Goal: Transaction & Acquisition: Purchase product/service

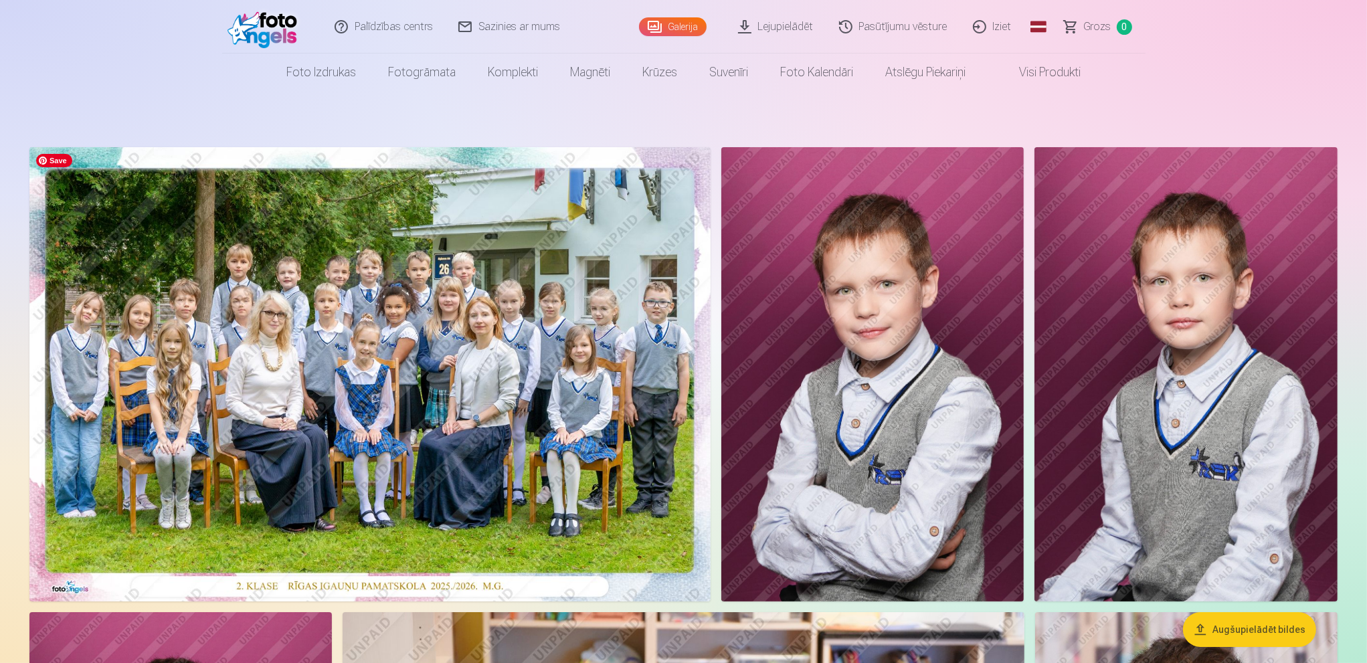
click at [399, 386] on img at bounding box center [369, 374] width 681 height 454
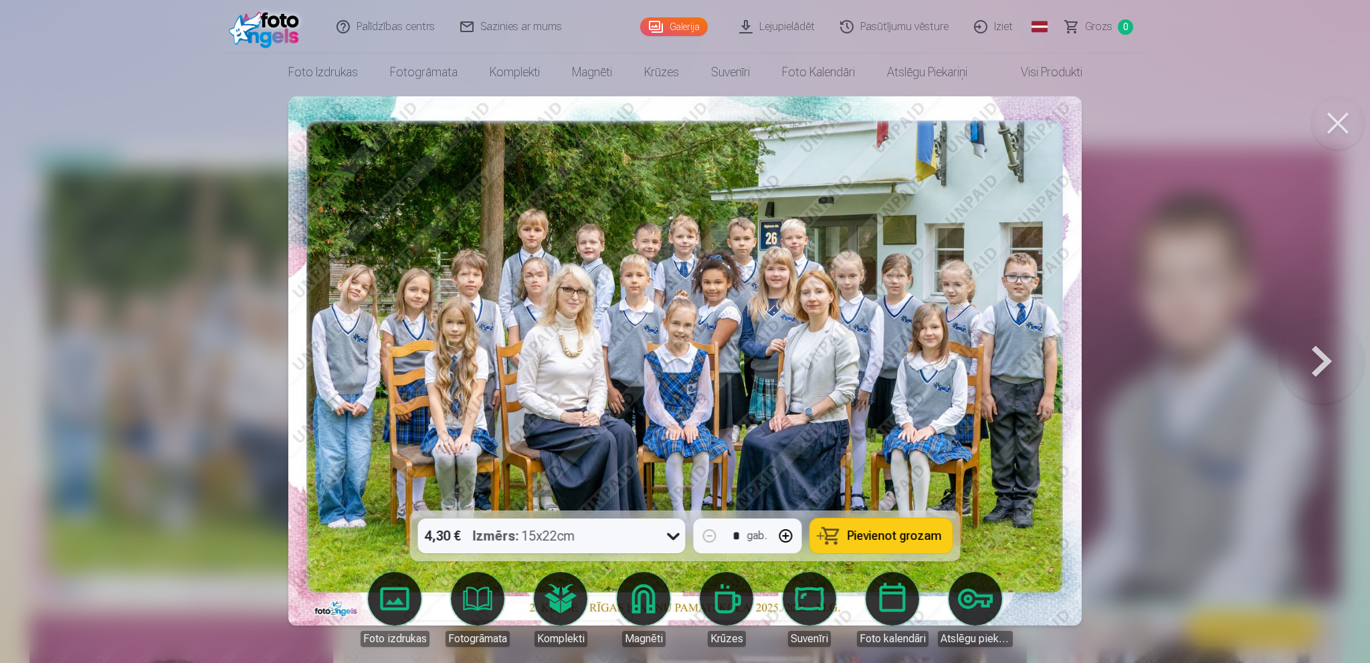
click at [880, 540] on span "Pievienot grozam" at bounding box center [894, 536] width 94 height 12
click at [1335, 127] on button at bounding box center [1338, 123] width 54 height 54
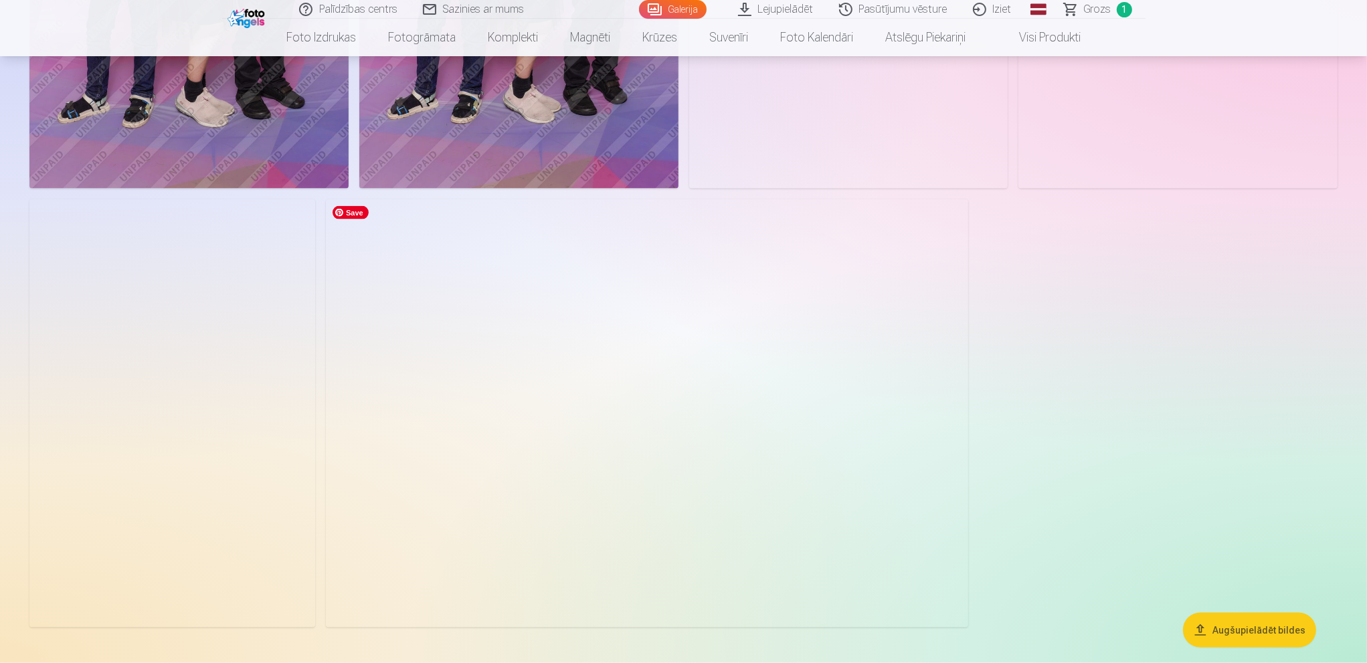
scroll to position [2876, 0]
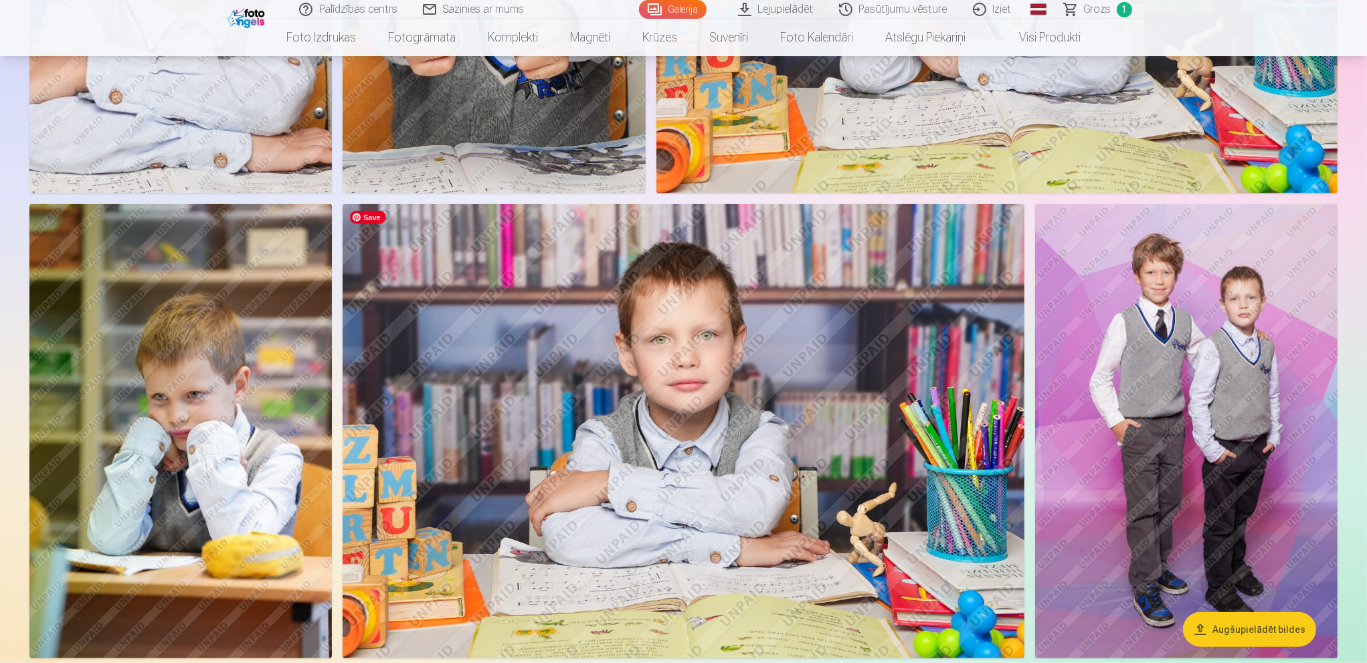
click at [738, 347] on img at bounding box center [682, 430] width 681 height 453
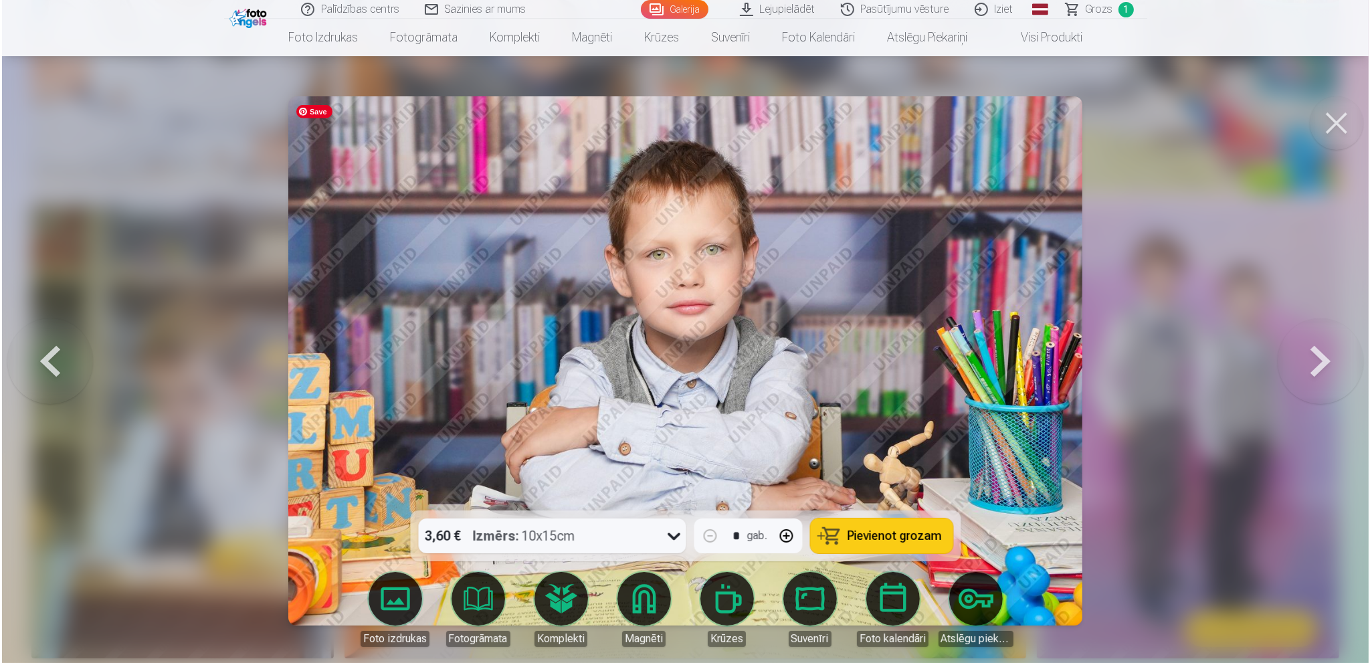
scroll to position [1340, 0]
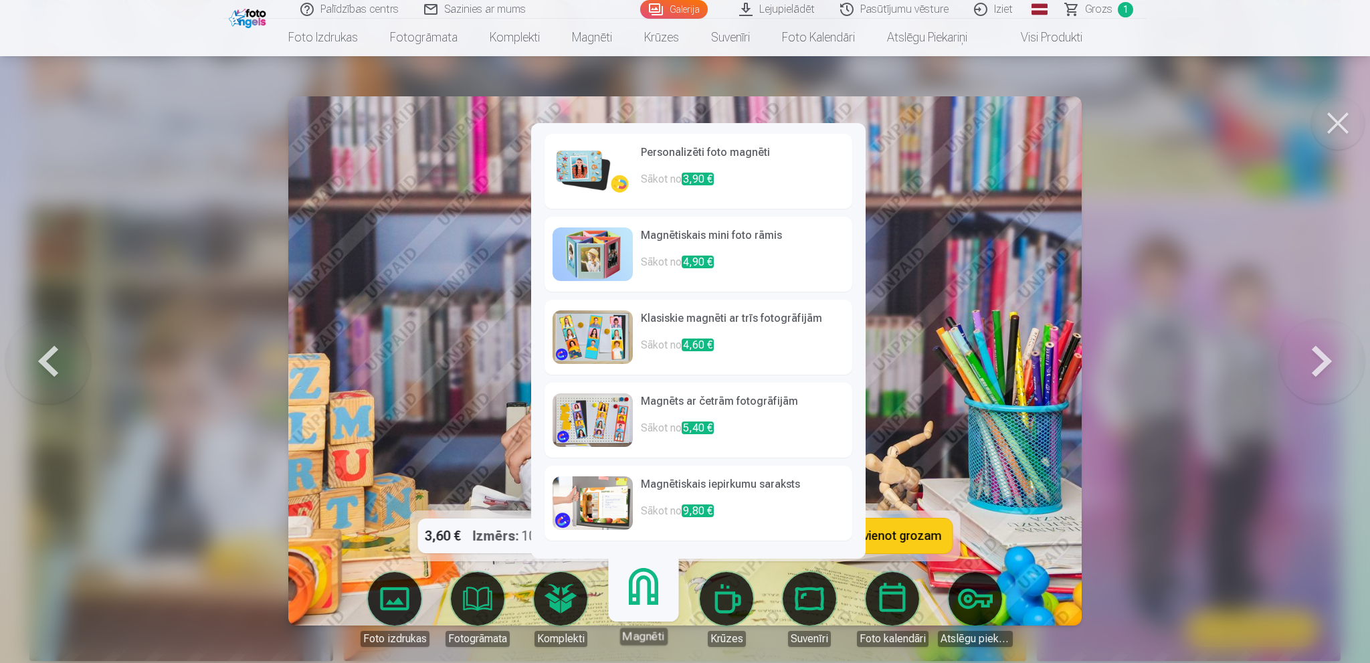
click at [639, 600] on link "Magnēti" at bounding box center [643, 604] width 82 height 82
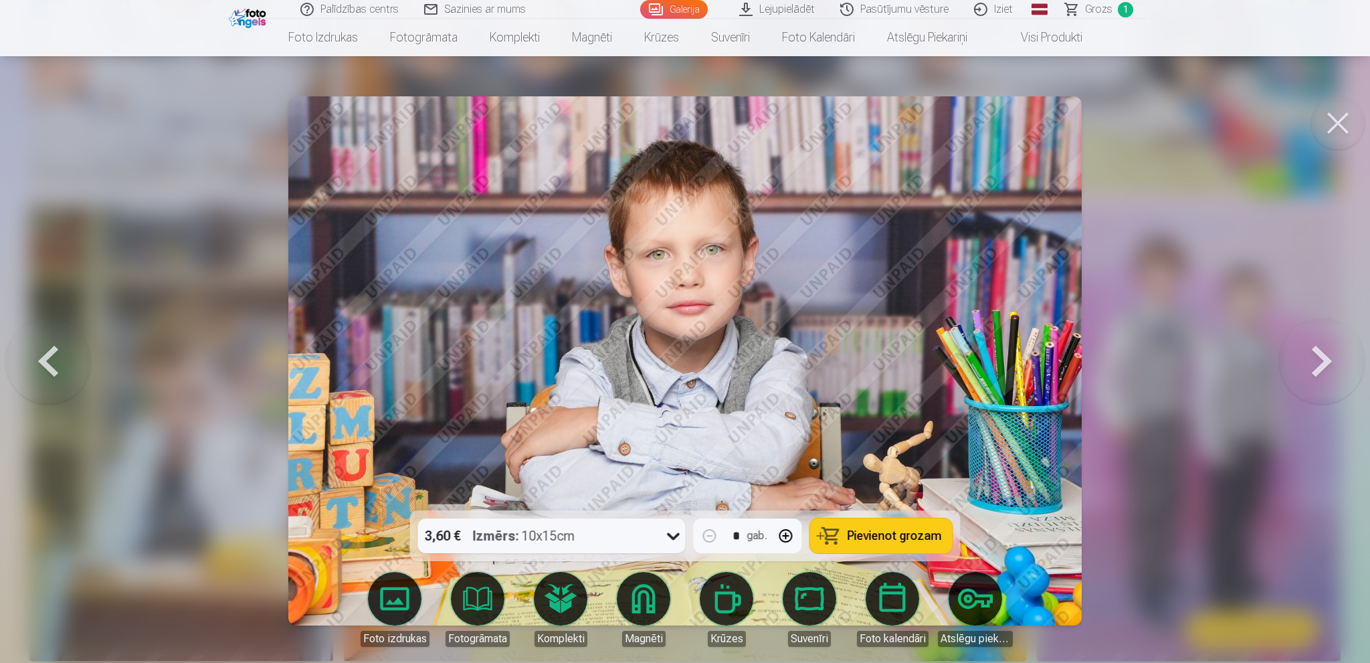
click at [642, 610] on link "Magnēti" at bounding box center [643, 609] width 75 height 75
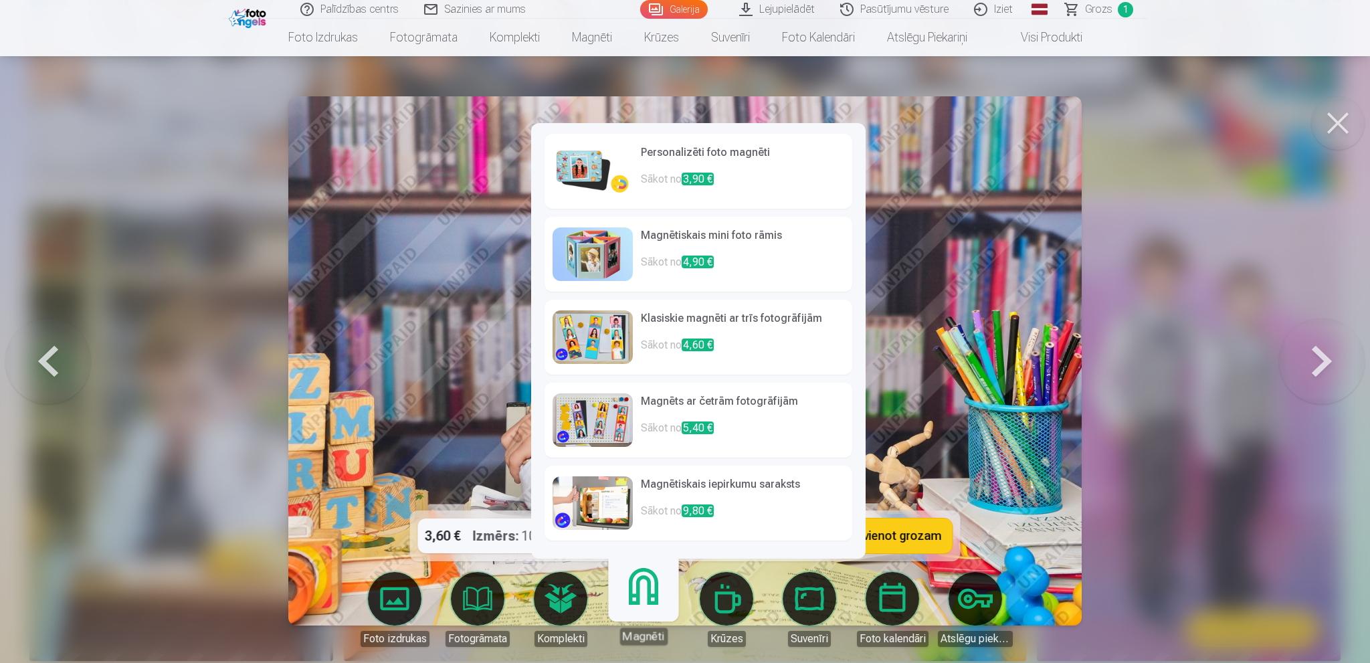
click at [759, 334] on h6 "Klasiskie magnēti ar trīs fotogrāfijām" at bounding box center [742, 323] width 203 height 27
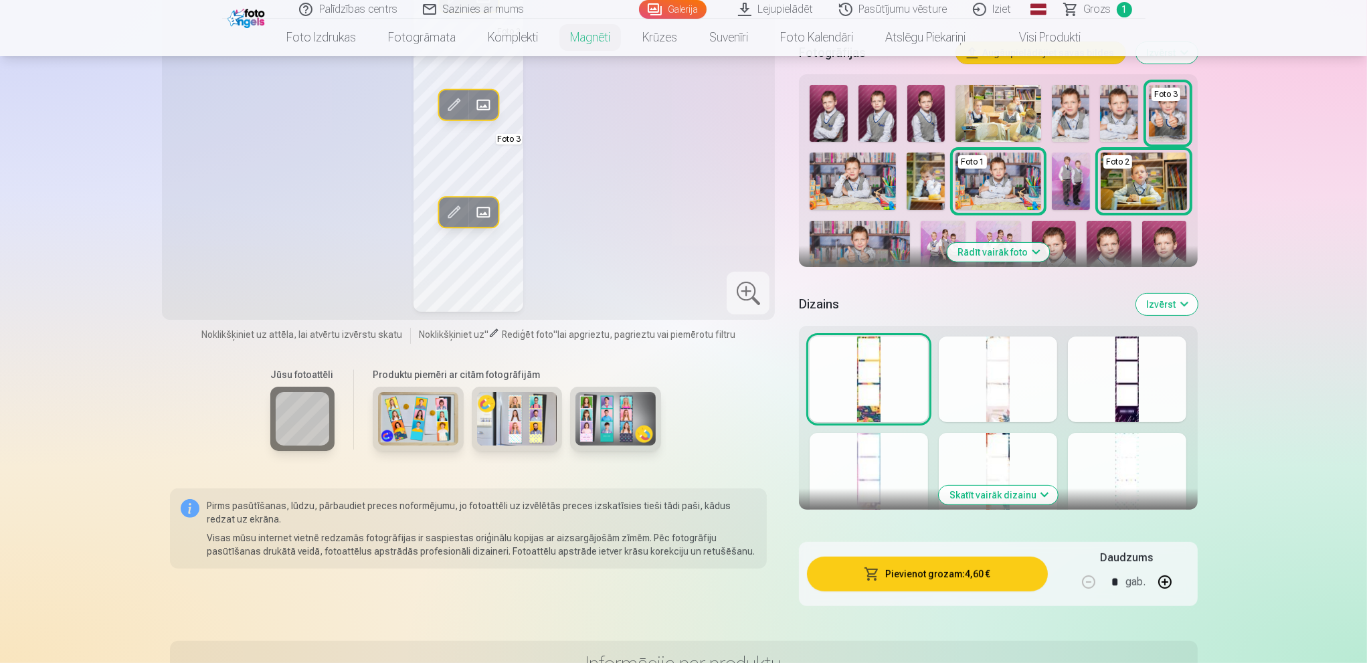
scroll to position [401, 0]
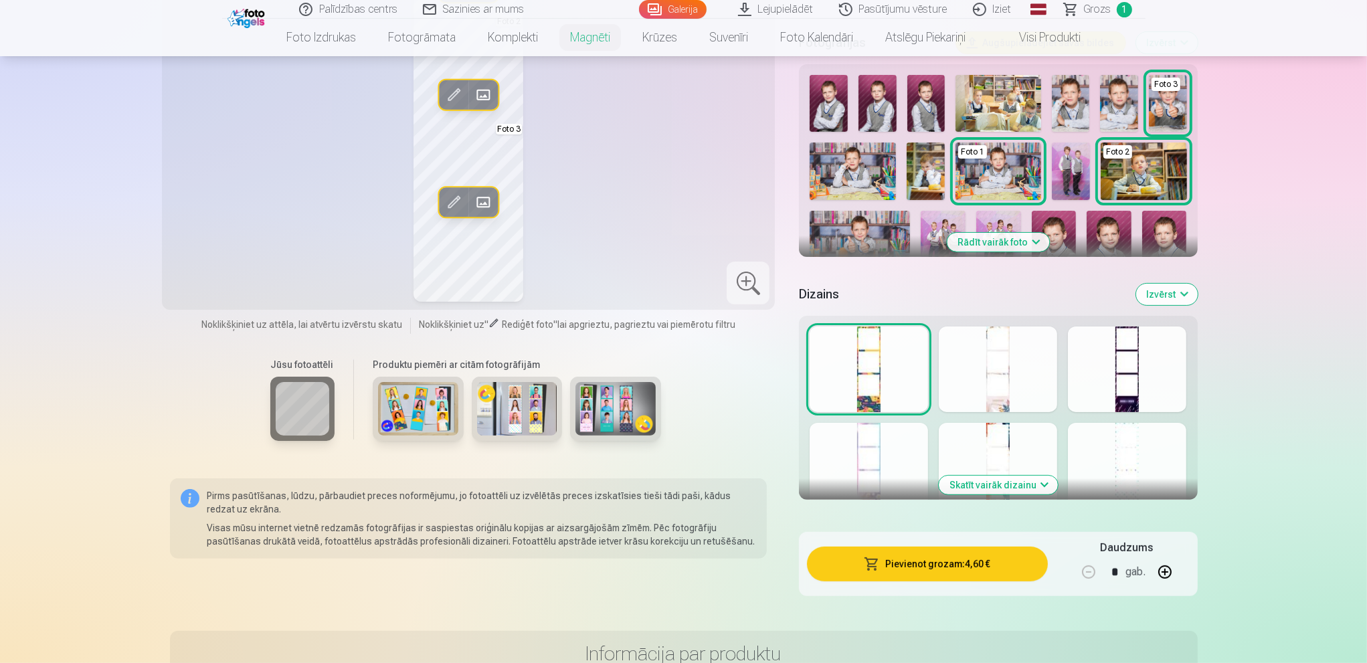
click at [960, 369] on div at bounding box center [997, 369] width 118 height 86
click at [869, 447] on div at bounding box center [868, 466] width 118 height 86
click at [1125, 457] on div at bounding box center [1127, 466] width 118 height 86
click at [986, 484] on button "Skatīt vairāk dizainu" at bounding box center [997, 485] width 119 height 19
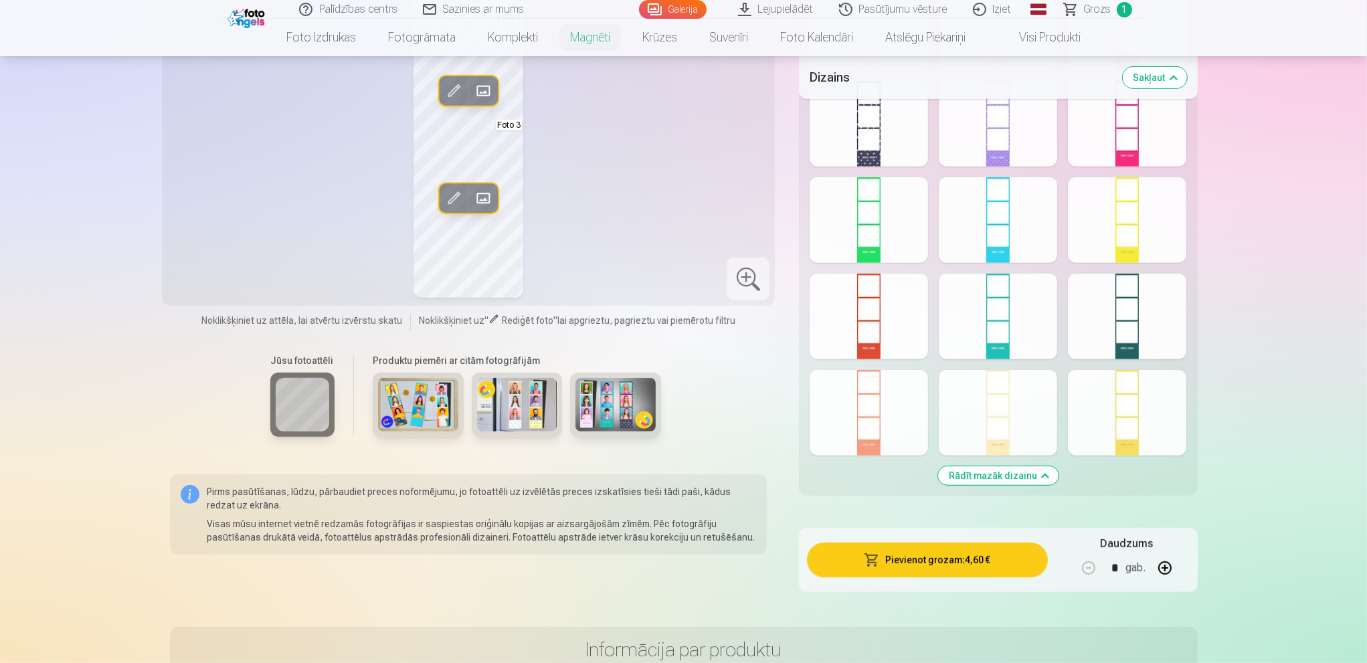
scroll to position [936, 0]
click at [1015, 399] on div at bounding box center [997, 412] width 118 height 86
click at [1101, 306] on div at bounding box center [1127, 316] width 118 height 86
click at [977, 560] on button "Pievienot grozam : 4,60 €" at bounding box center [927, 559] width 240 height 35
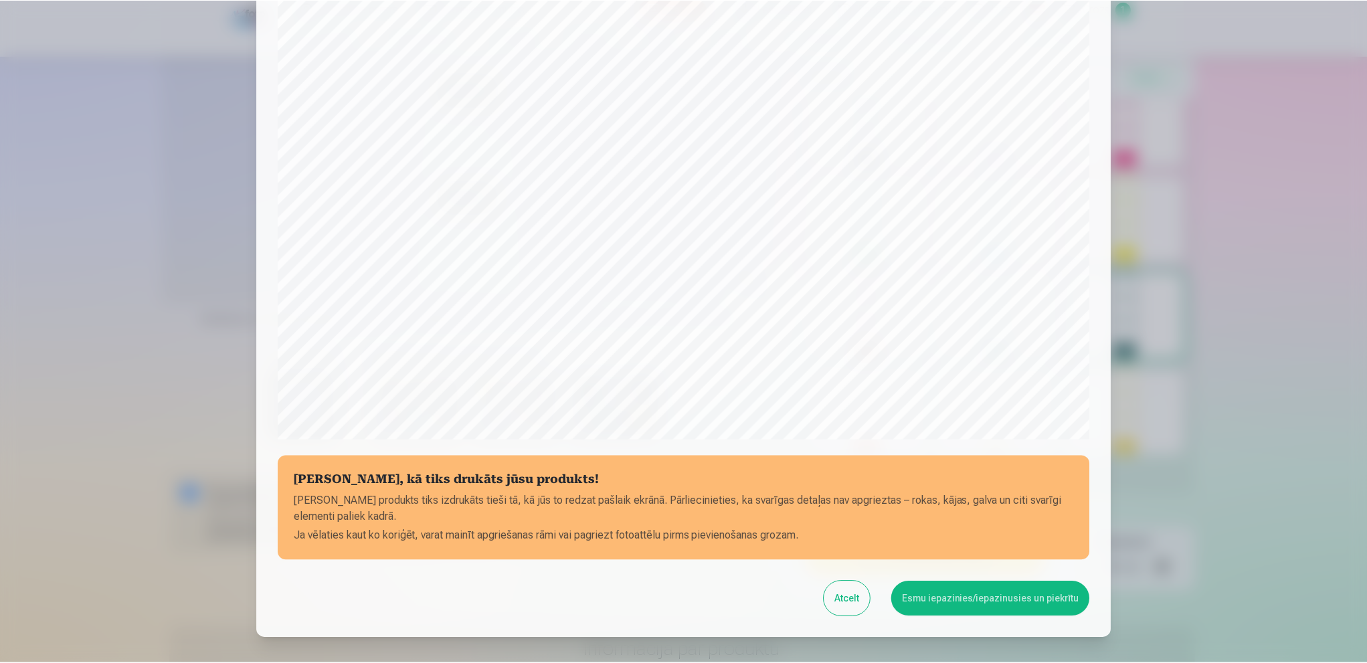
scroll to position [166, 0]
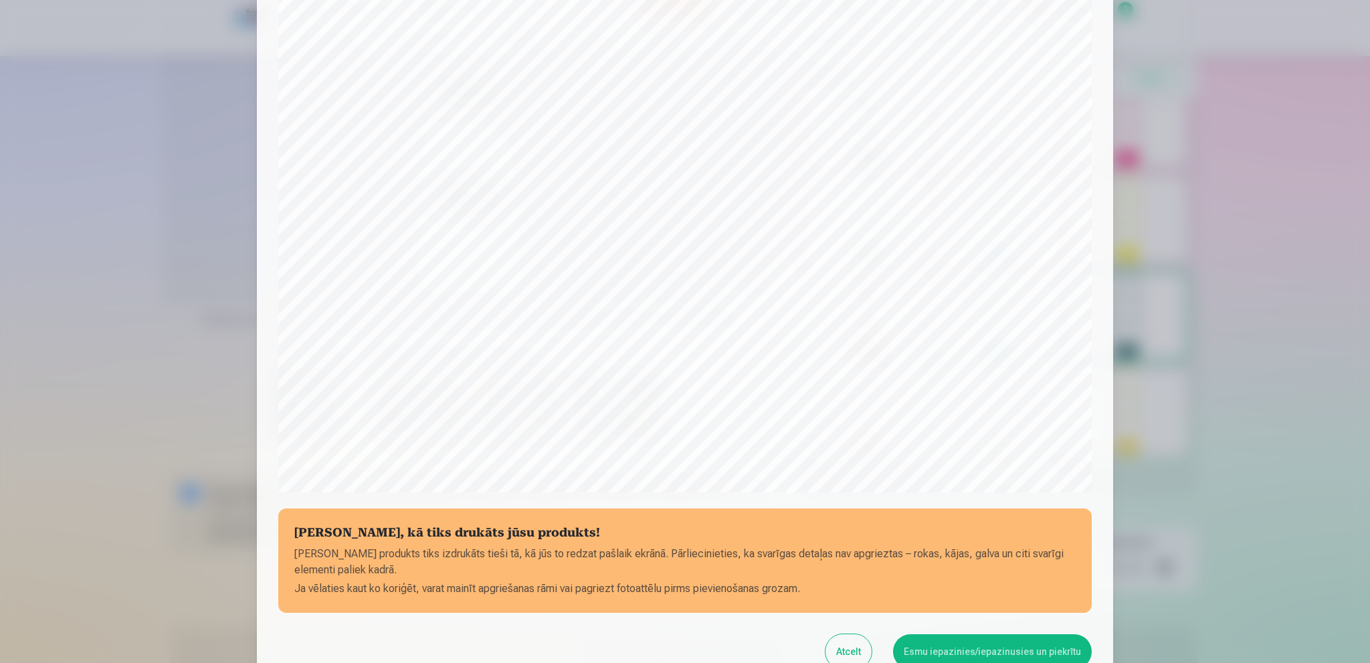
click at [856, 637] on button "Atcelt" at bounding box center [848, 651] width 46 height 35
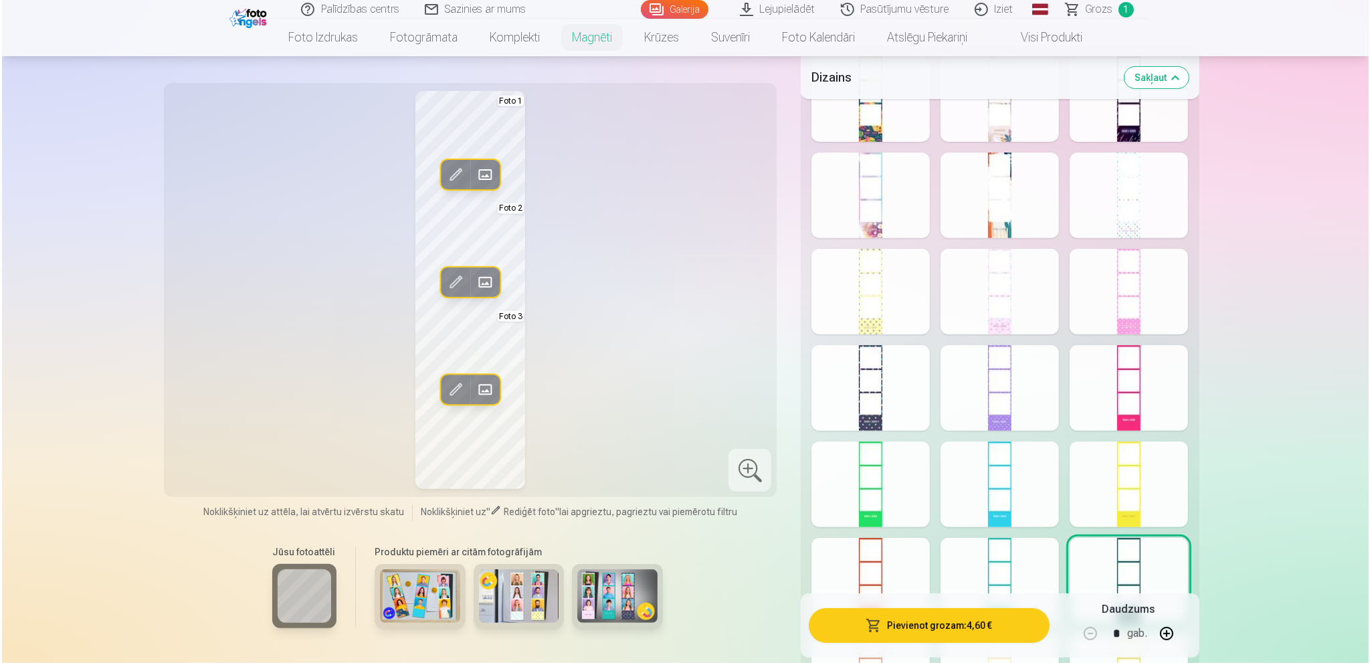
scroll to position [669, 0]
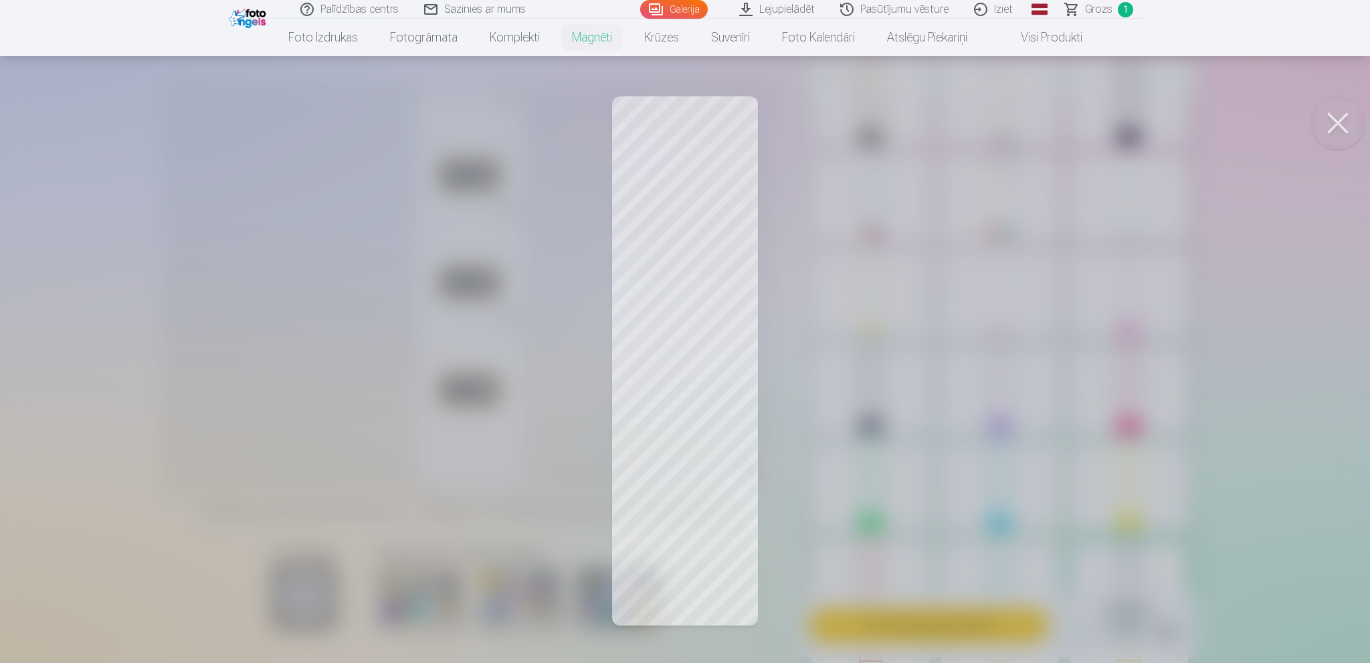
click at [674, 301] on div at bounding box center [685, 331] width 1370 height 663
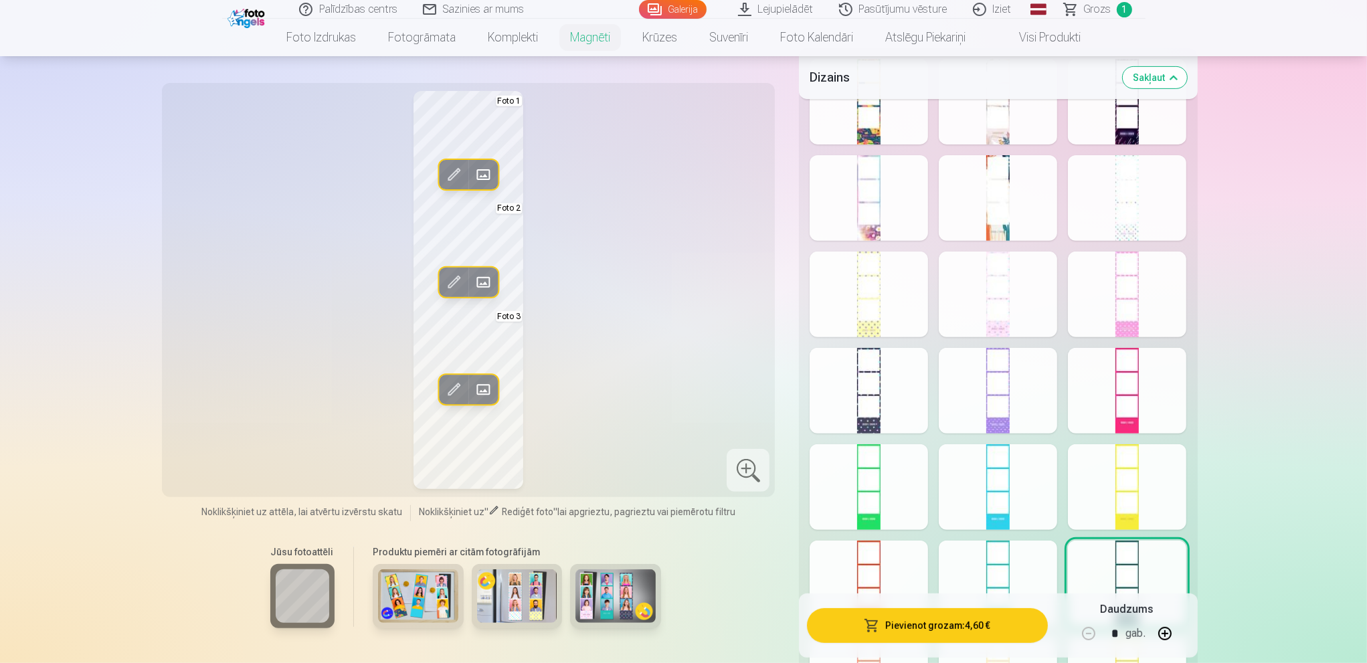
click at [462, 278] on span at bounding box center [453, 282] width 21 height 21
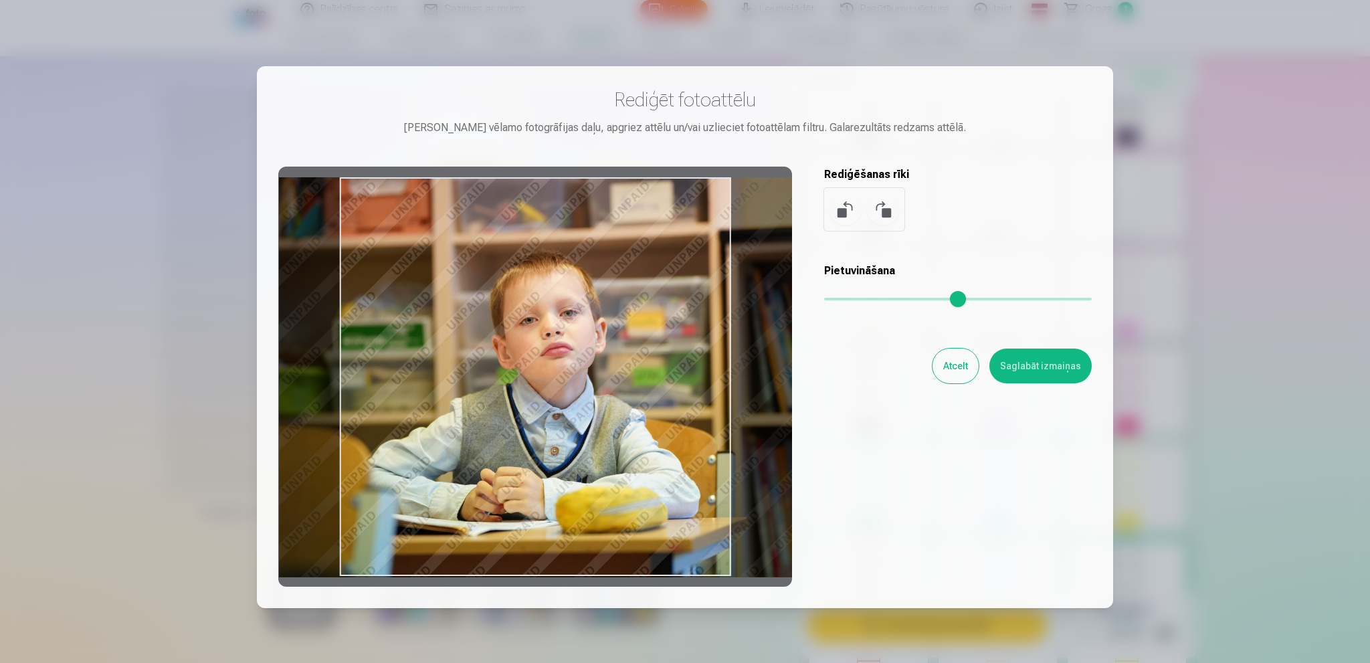
drag, startPoint x: 532, startPoint y: 394, endPoint x: 575, endPoint y: 391, distance: 42.9
click at [575, 391] on div at bounding box center [535, 377] width 514 height 420
click at [1045, 364] on button "Saglabāt izmaiņas" at bounding box center [1040, 365] width 102 height 35
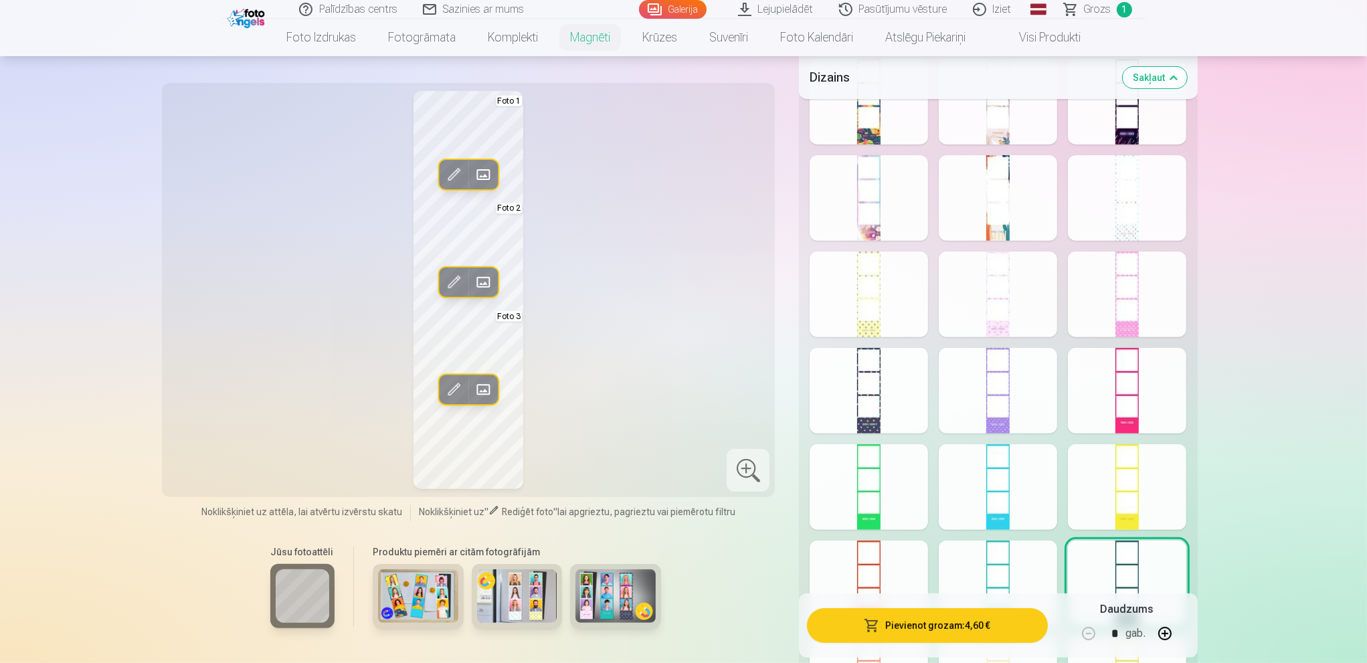
click at [454, 389] on span at bounding box center [453, 389] width 21 height 21
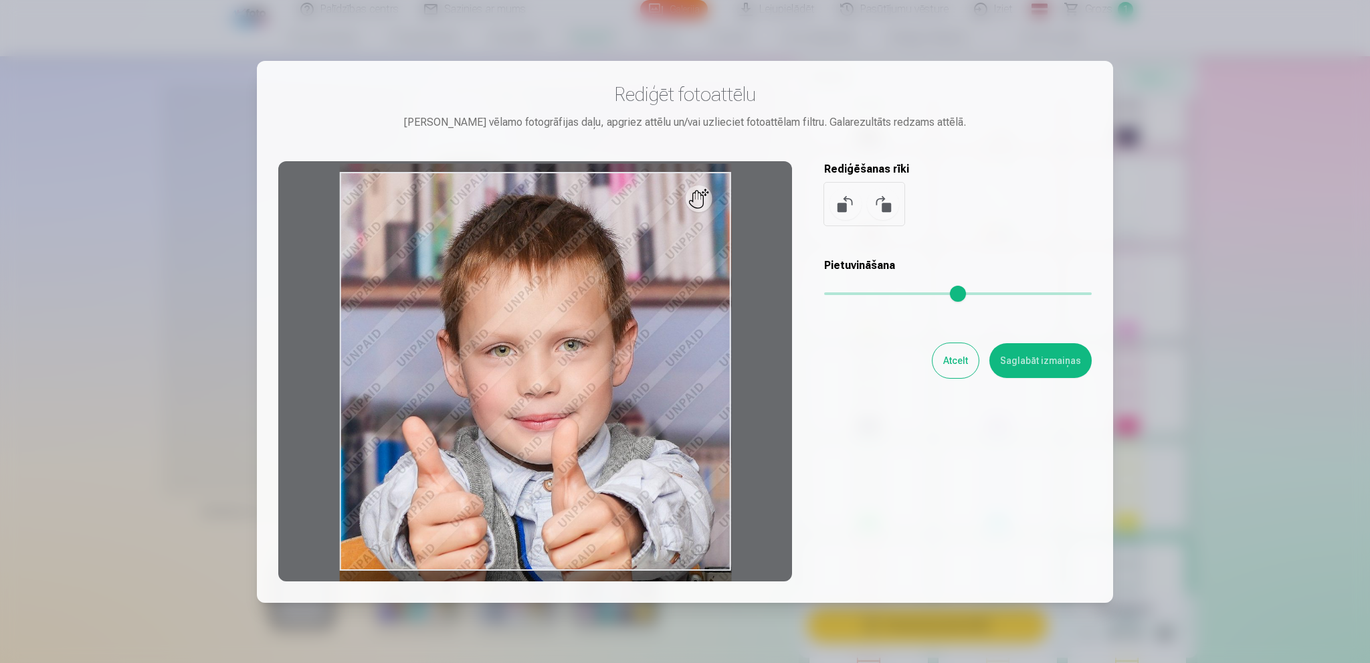
scroll to position [0, 0]
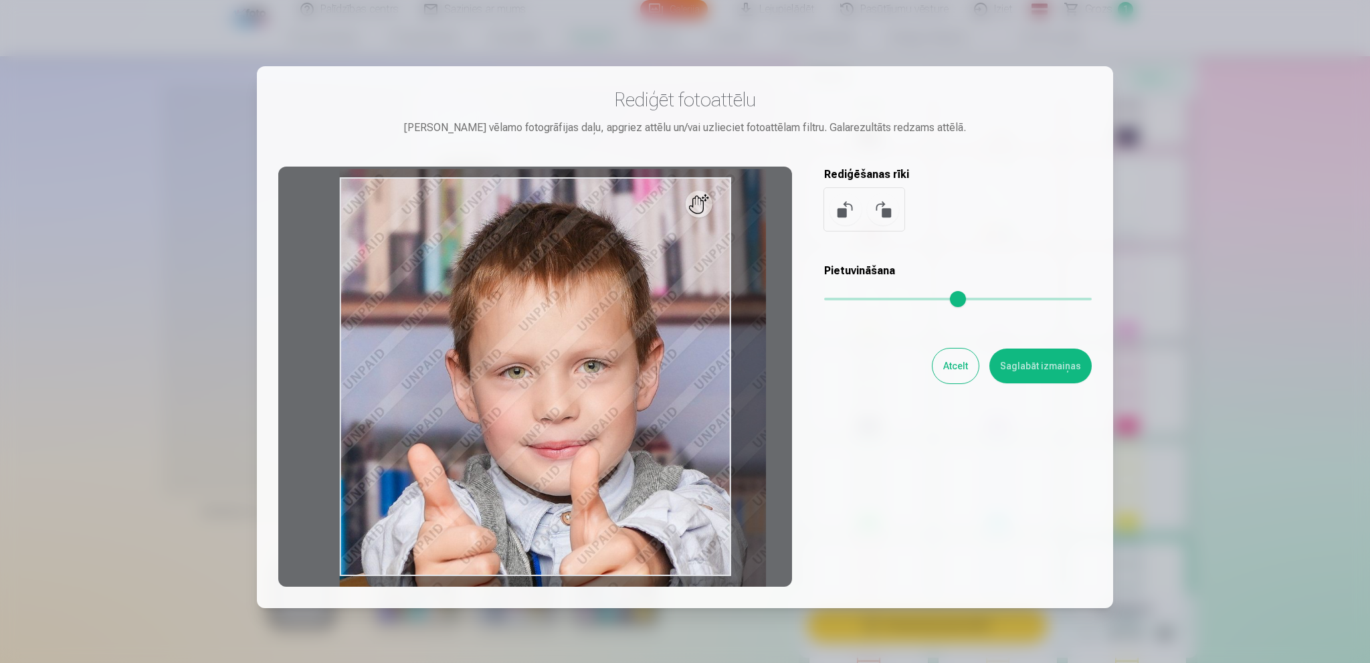
type input "*"
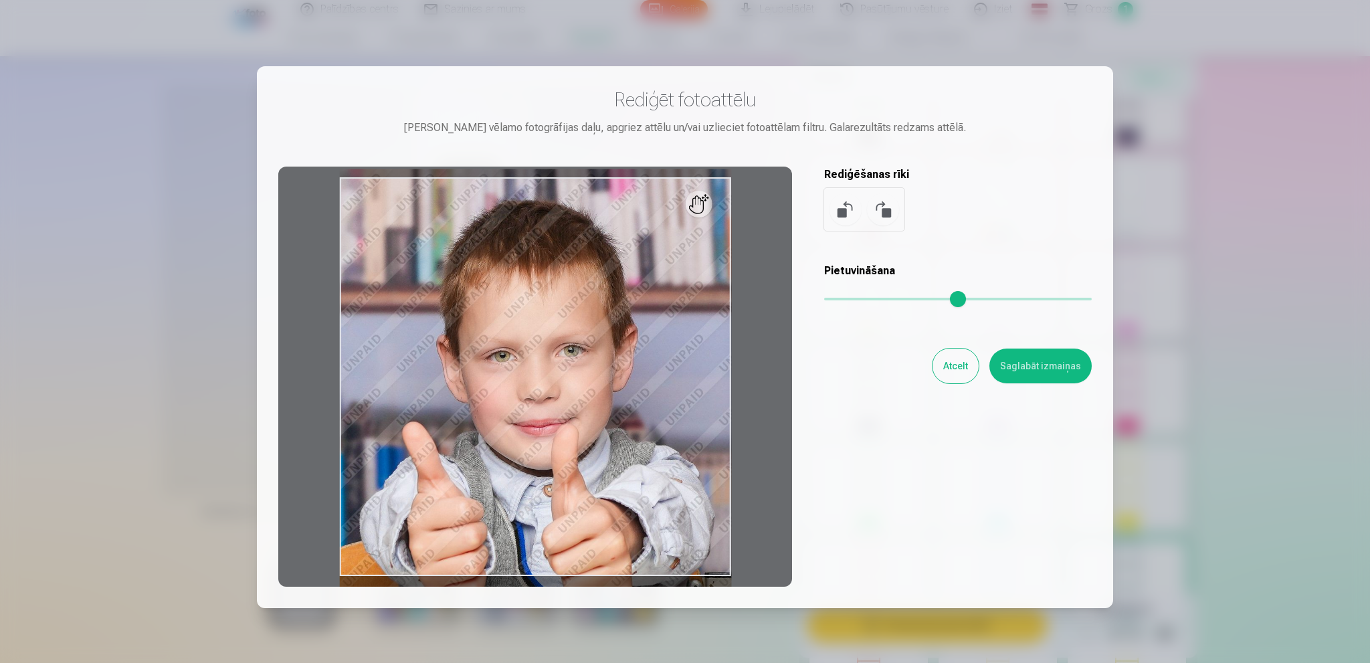
drag, startPoint x: 832, startPoint y: 300, endPoint x: 692, endPoint y: 293, distance: 140.7
click at [824, 298] on input "range" at bounding box center [958, 299] width 268 height 3
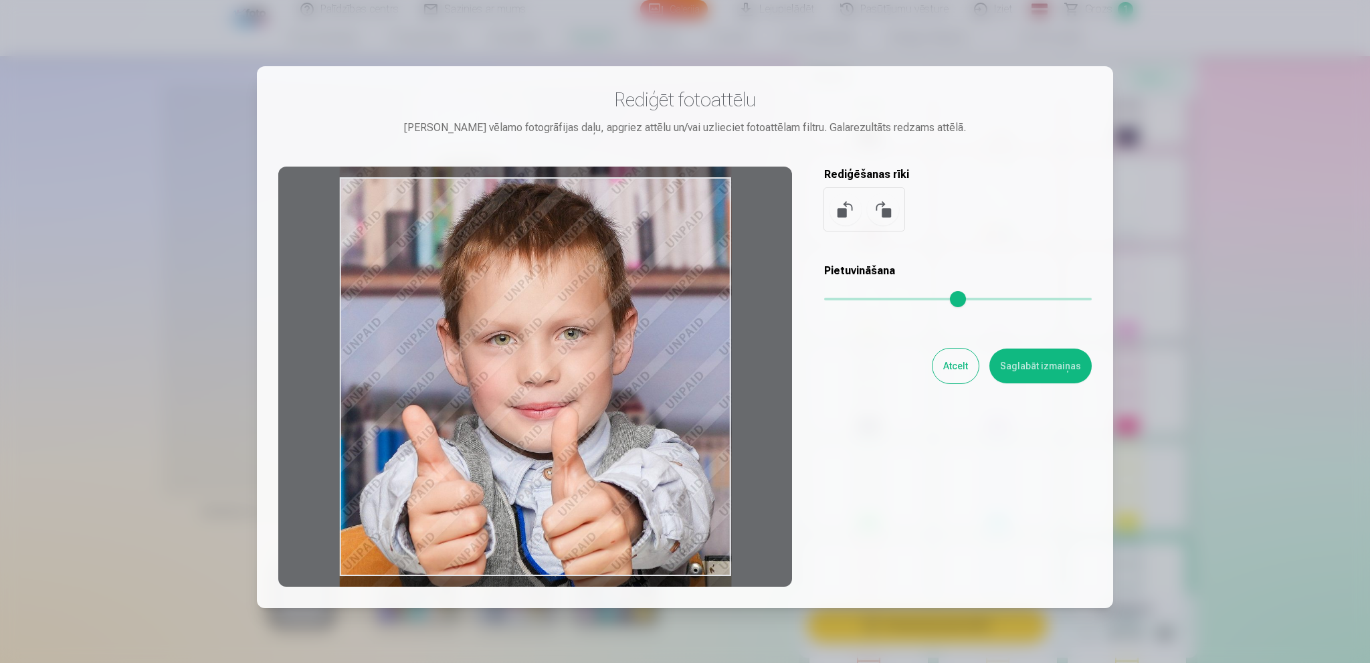
drag, startPoint x: 594, startPoint y: 358, endPoint x: 589, endPoint y: 341, distance: 17.4
click at [589, 341] on div at bounding box center [535, 377] width 514 height 420
click at [1031, 365] on button "Saglabāt izmaiņas" at bounding box center [1040, 365] width 102 height 35
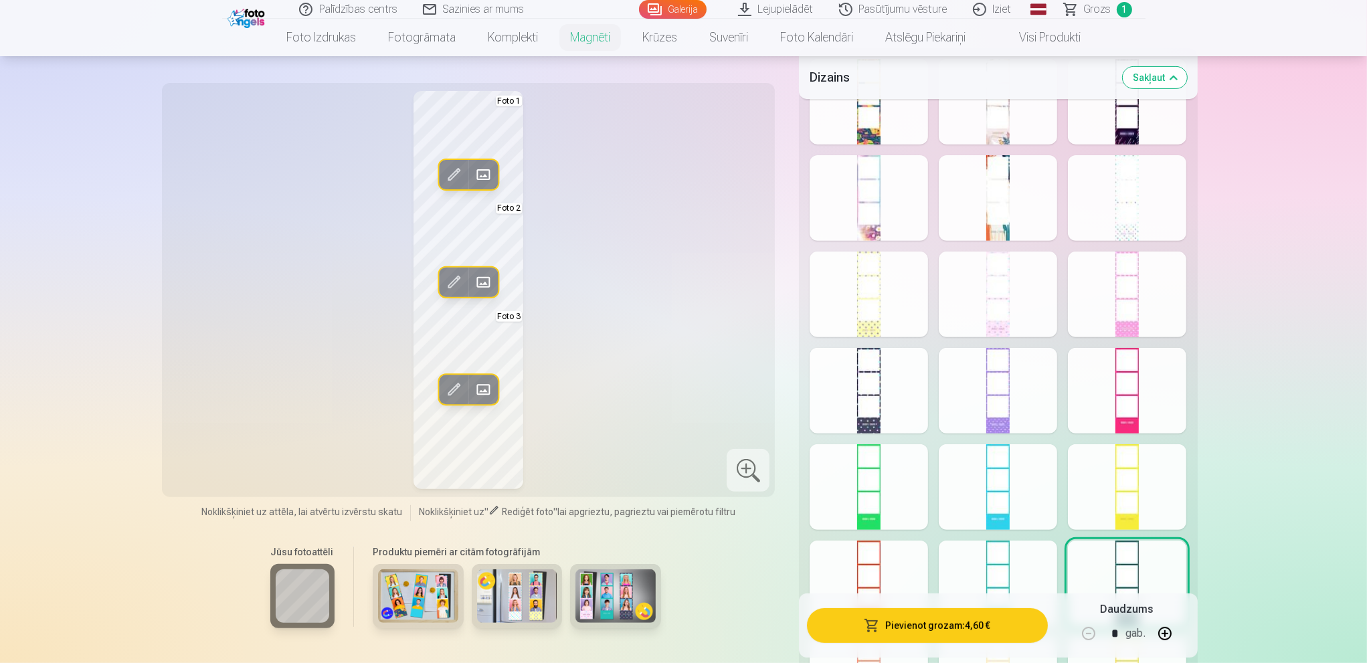
click at [467, 389] on button "Rediģēt foto" at bounding box center [453, 389] width 29 height 29
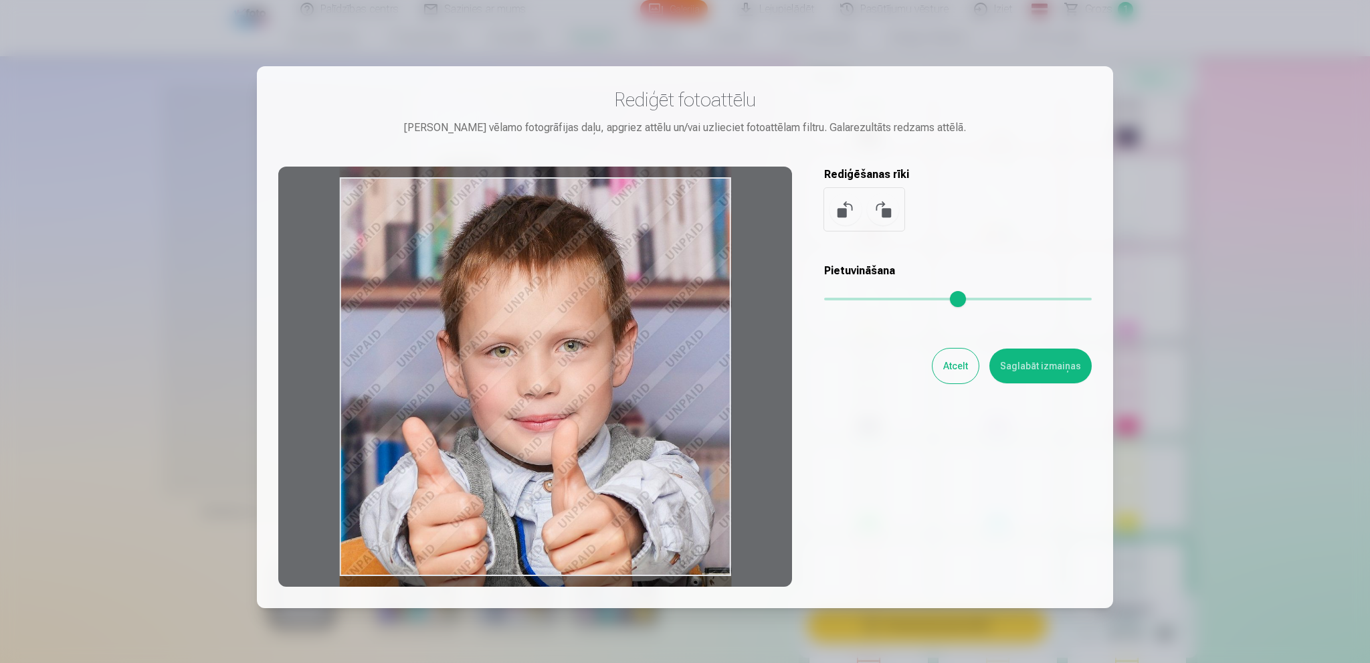
drag, startPoint x: 600, startPoint y: 298, endPoint x: 596, endPoint y: 310, distance: 12.7
click at [596, 310] on div at bounding box center [535, 377] width 514 height 420
click at [1029, 367] on button "Saglabāt izmaiņas" at bounding box center [1040, 365] width 102 height 35
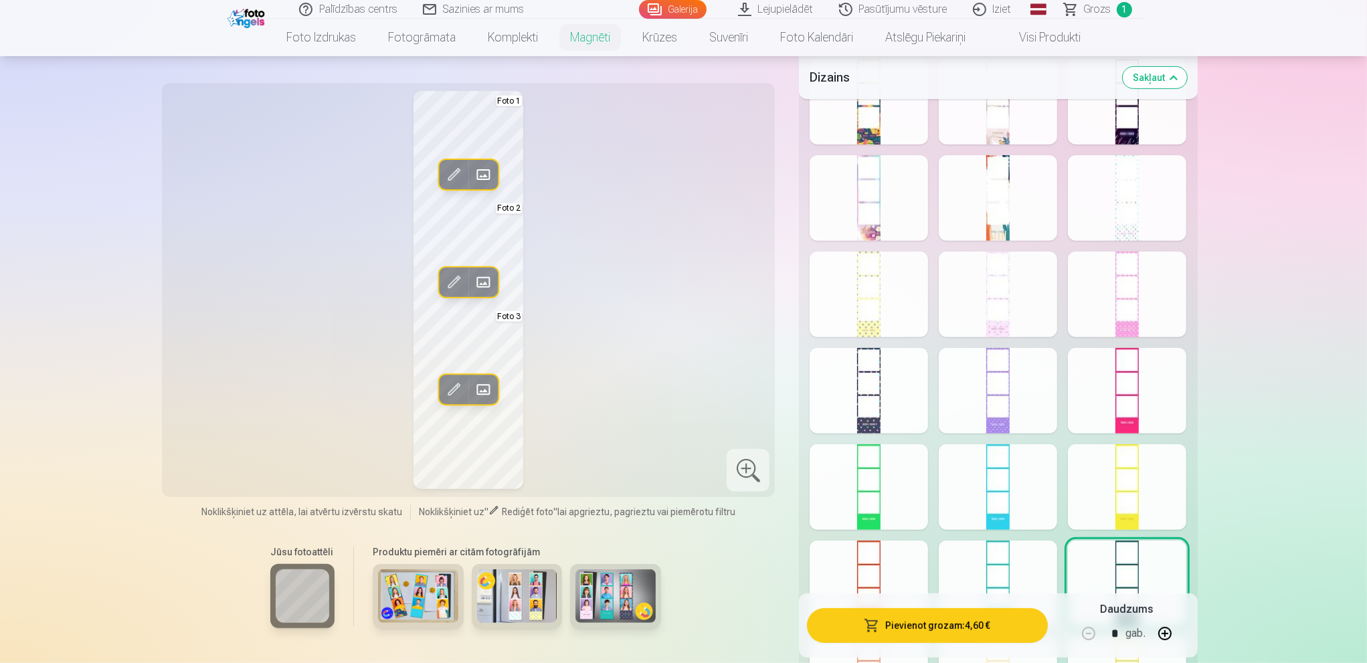
click at [479, 387] on span at bounding box center [482, 389] width 21 height 21
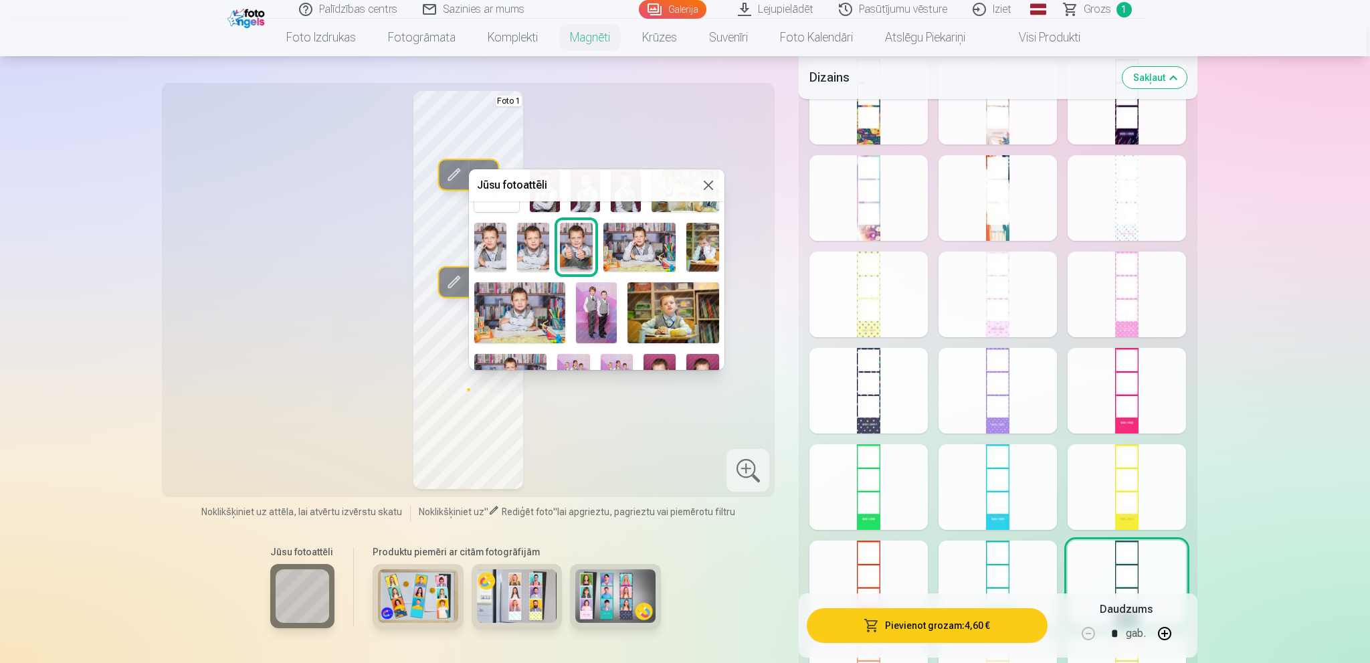
scroll to position [67, 0]
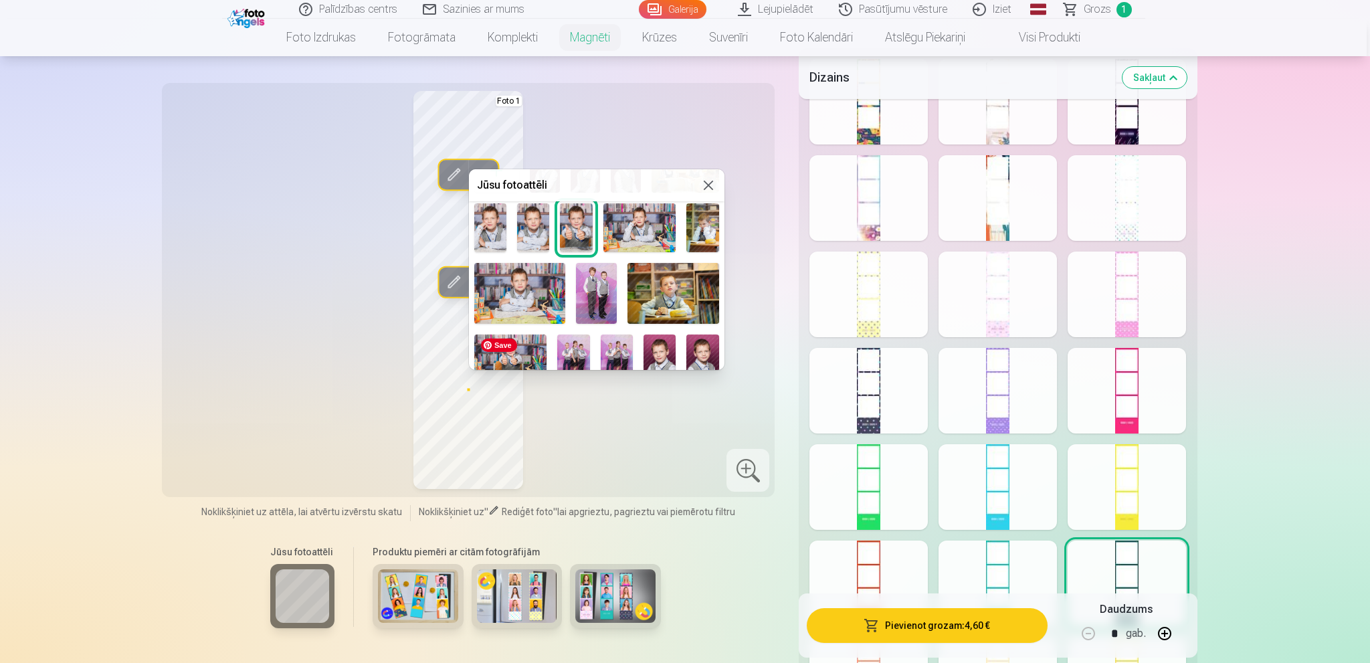
click at [506, 345] on span "Save" at bounding box center [499, 344] width 36 height 13
click at [537, 344] on img at bounding box center [510, 358] width 73 height 48
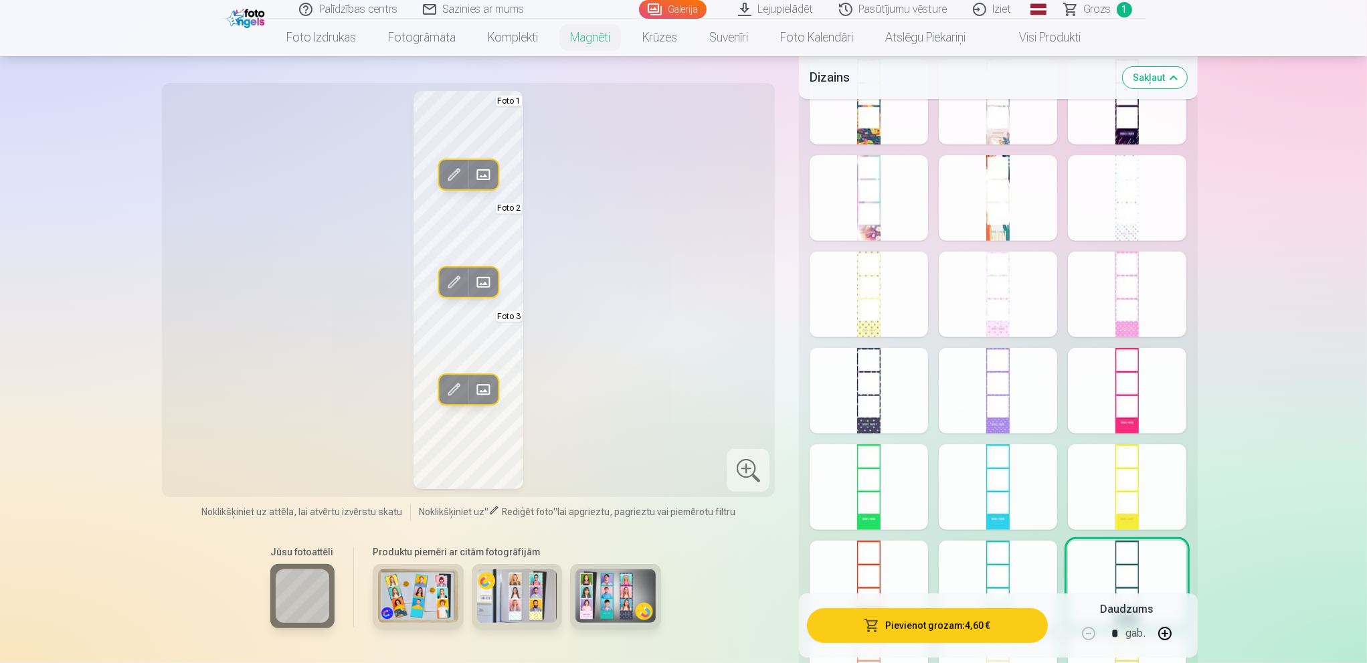
click at [480, 387] on span at bounding box center [482, 389] width 21 height 21
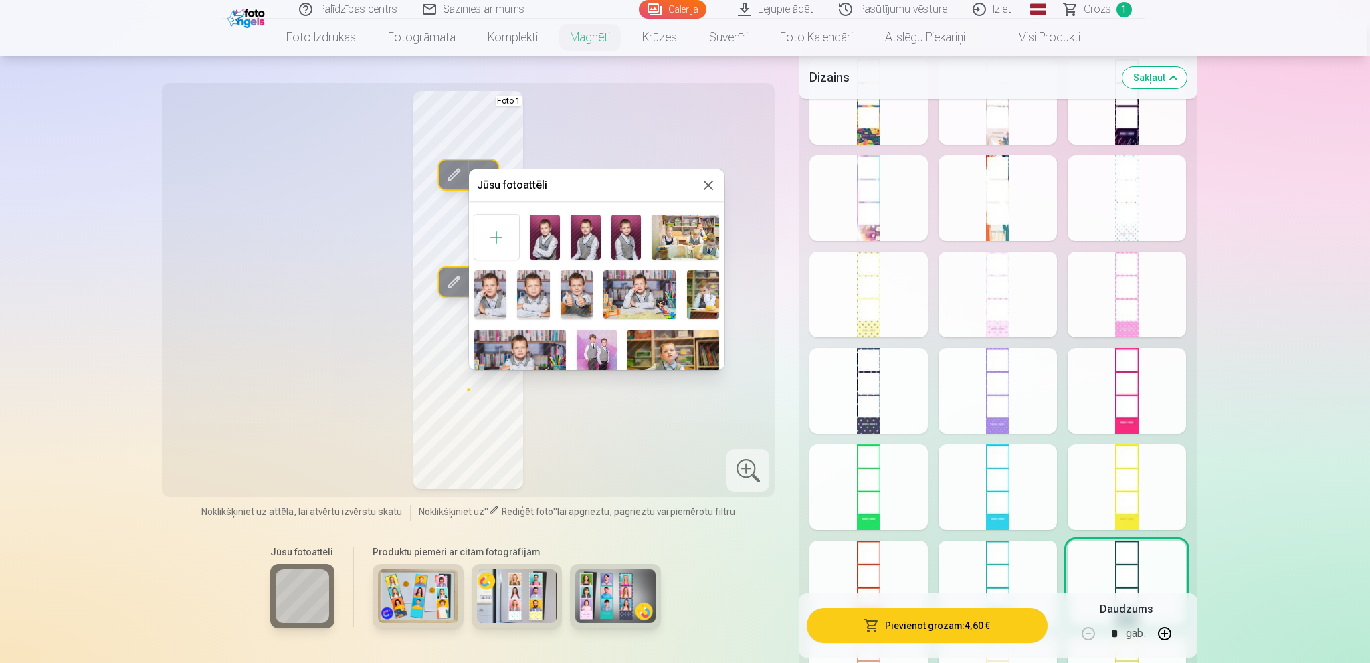
click at [577, 300] on img at bounding box center [577, 294] width 32 height 48
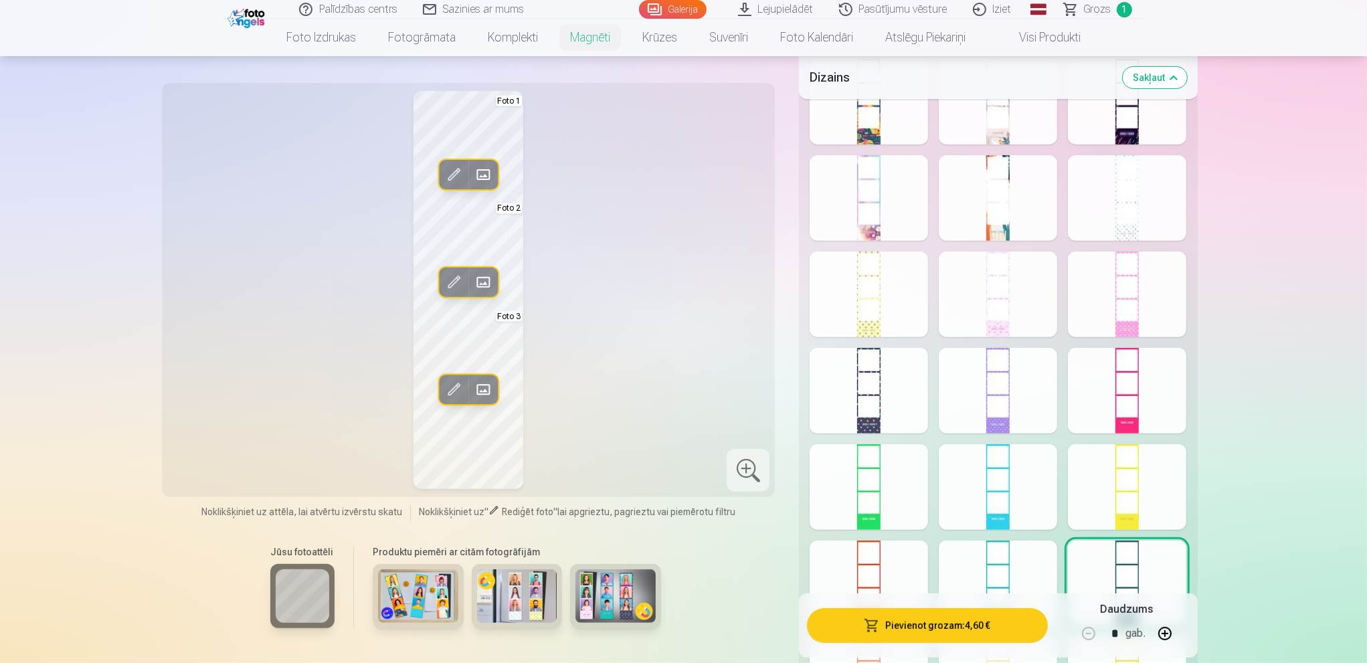
click at [454, 390] on span at bounding box center [453, 389] width 21 height 21
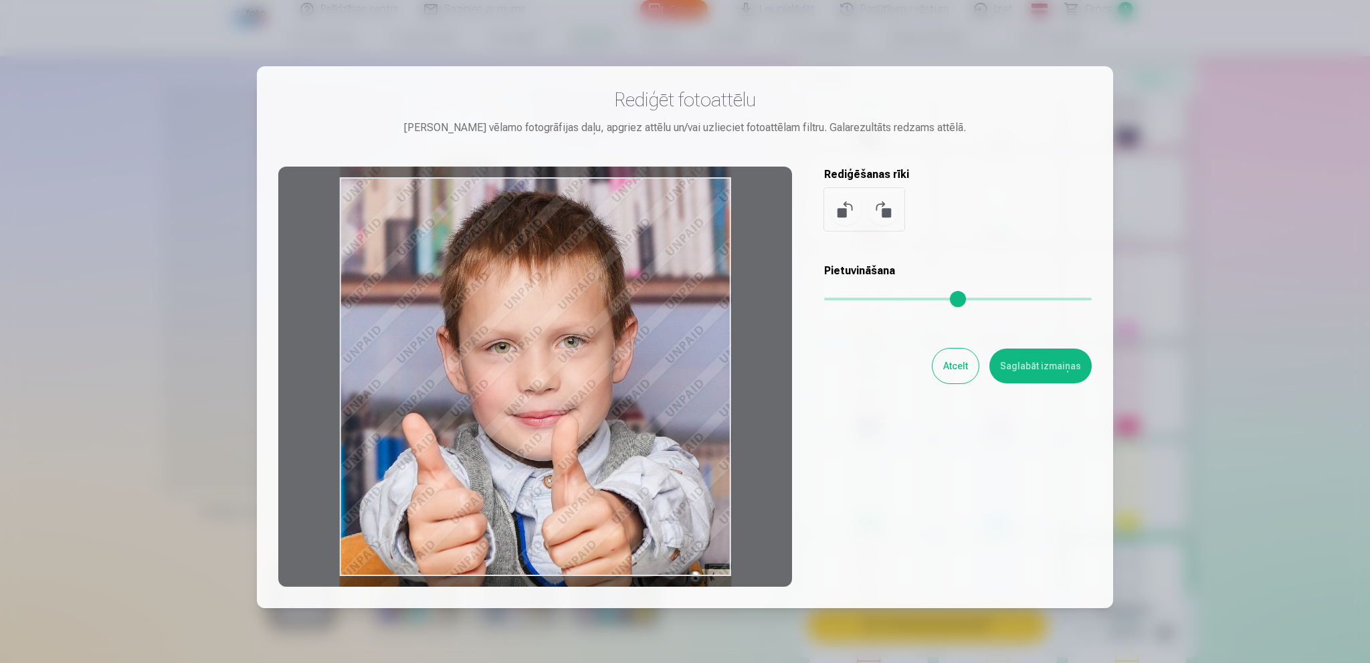
drag, startPoint x: 607, startPoint y: 383, endPoint x: 607, endPoint y: 374, distance: 8.7
click at [607, 374] on div at bounding box center [535, 377] width 514 height 420
click at [1030, 366] on button "Saglabāt izmaiņas" at bounding box center [1040, 365] width 102 height 35
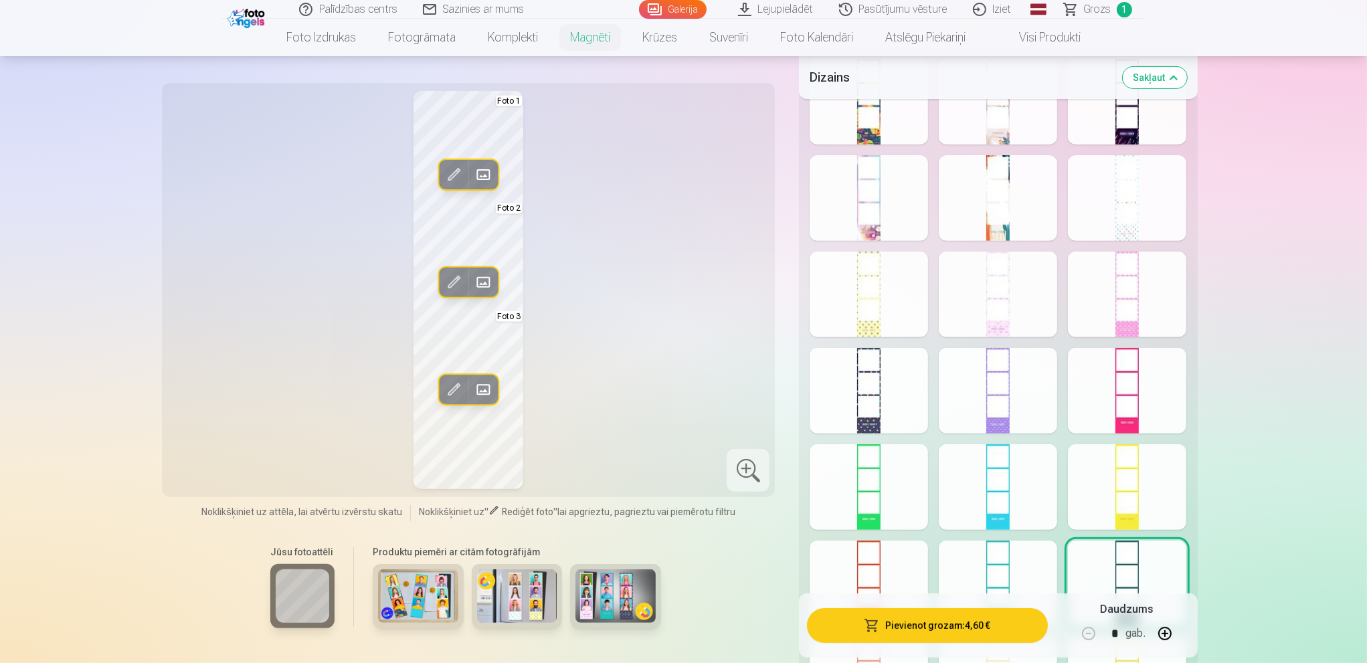
click at [956, 627] on button "Pievienot grozam : 4,60 €" at bounding box center [927, 625] width 240 height 35
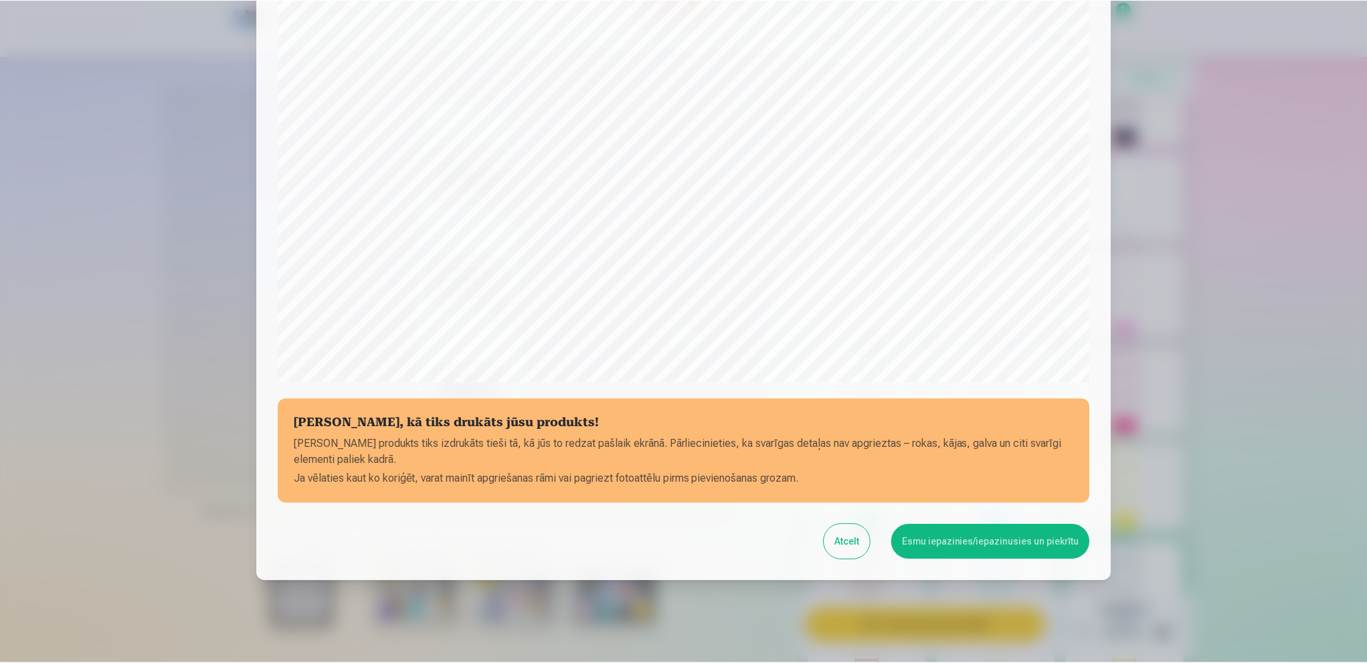
scroll to position [300, 0]
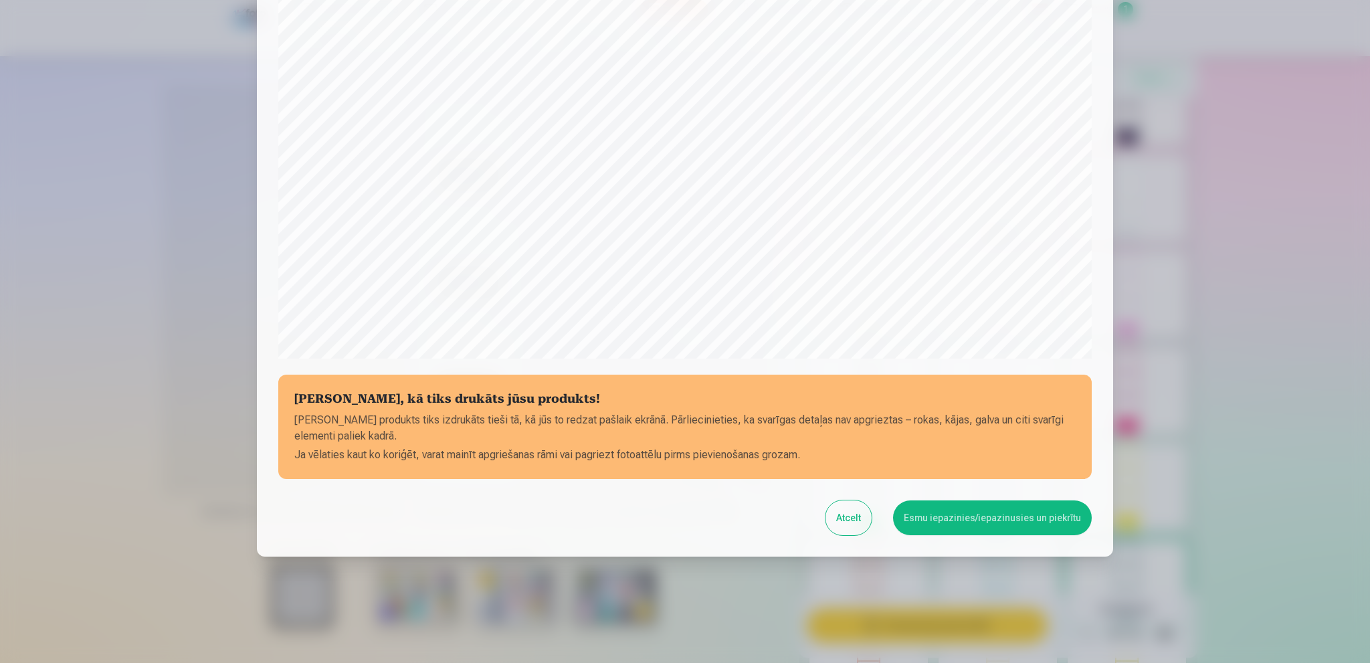
click at [974, 516] on button "Esmu iepazinies/iepazinusies un piekrītu" at bounding box center [992, 517] width 199 height 35
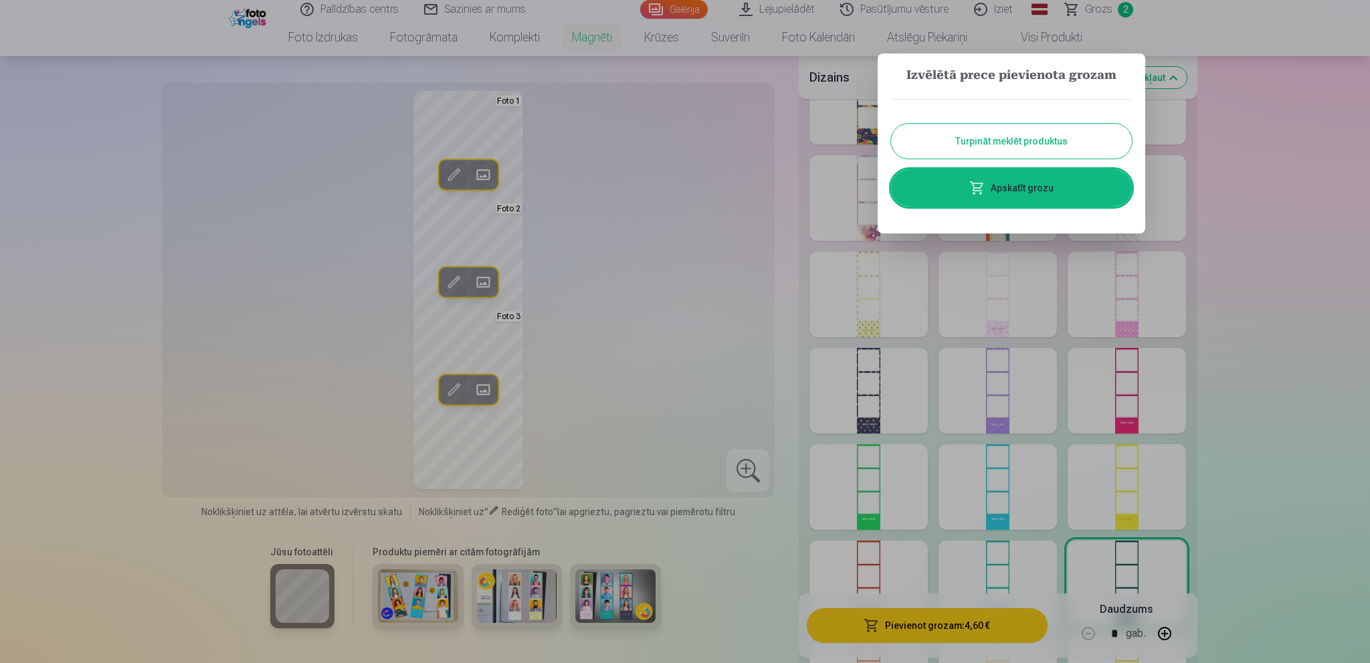
click at [1039, 142] on button "Turpināt meklēt produktus" at bounding box center [1011, 141] width 241 height 35
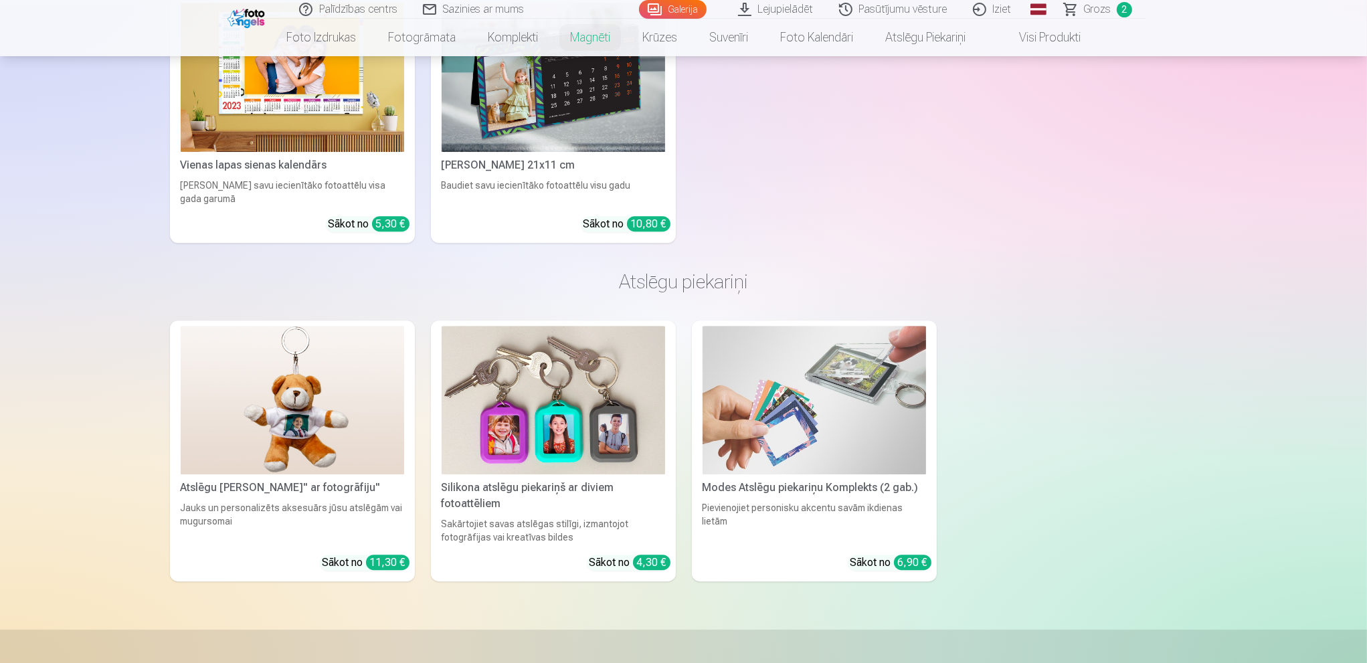
scroll to position [5661, 0]
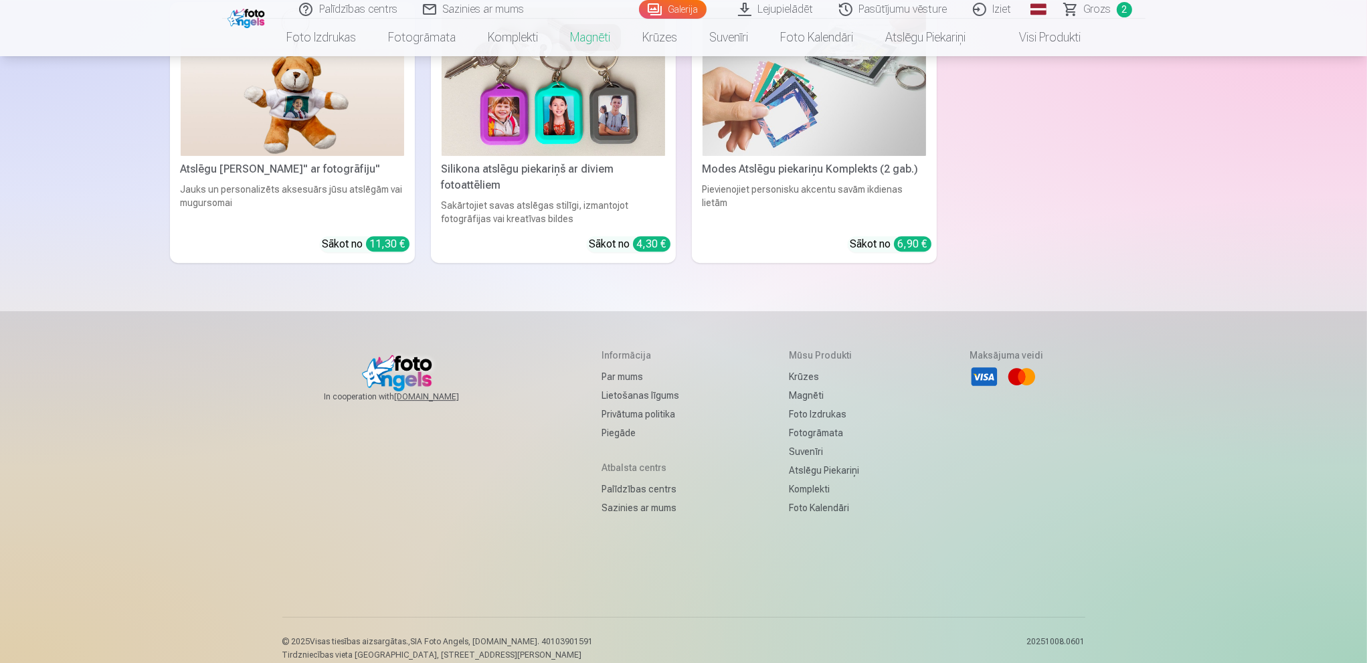
click at [619, 423] on link "Piegāde" at bounding box center [640, 432] width 78 height 19
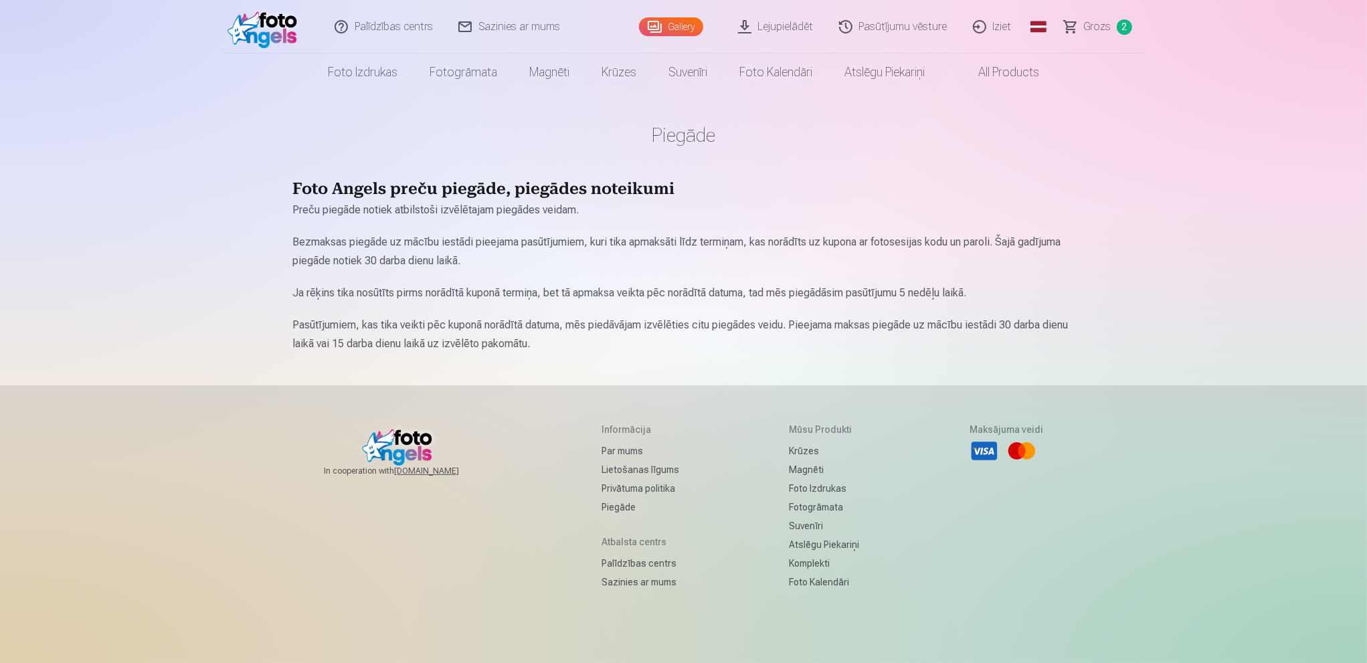
click at [233, 28] on img at bounding box center [265, 26] width 77 height 43
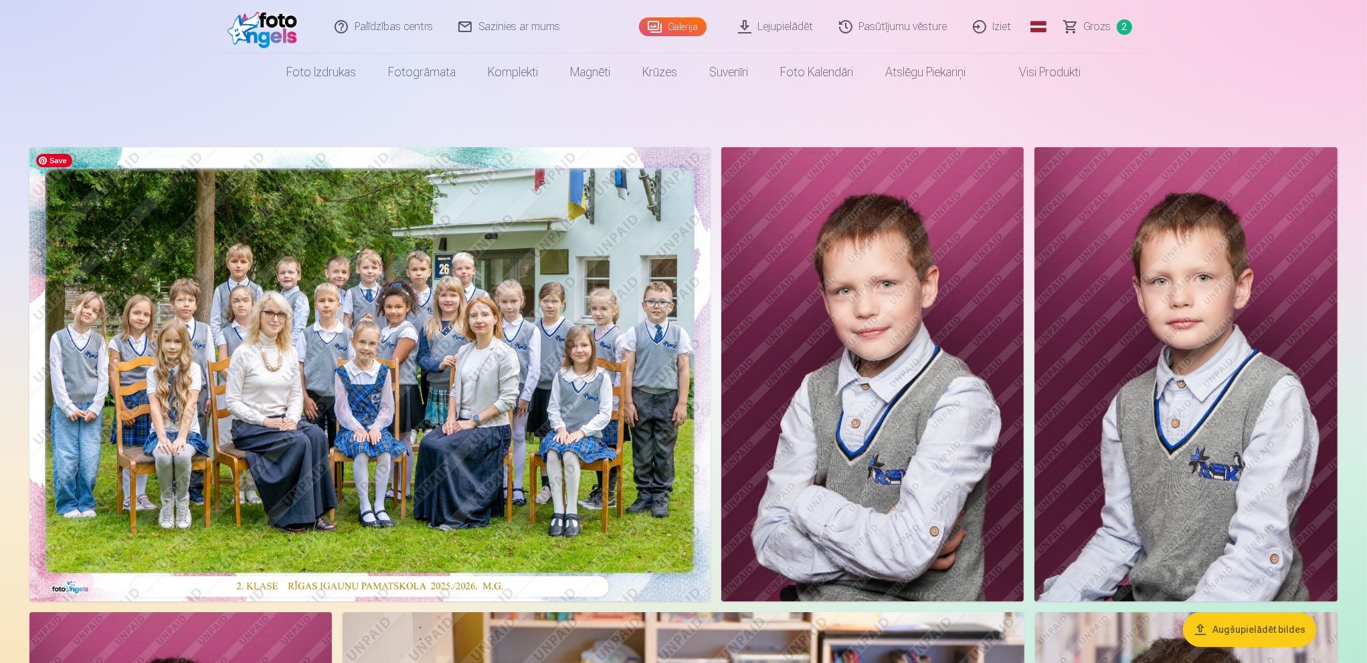
click at [389, 304] on img at bounding box center [369, 374] width 681 height 454
